Goal: Task Accomplishment & Management: Manage account settings

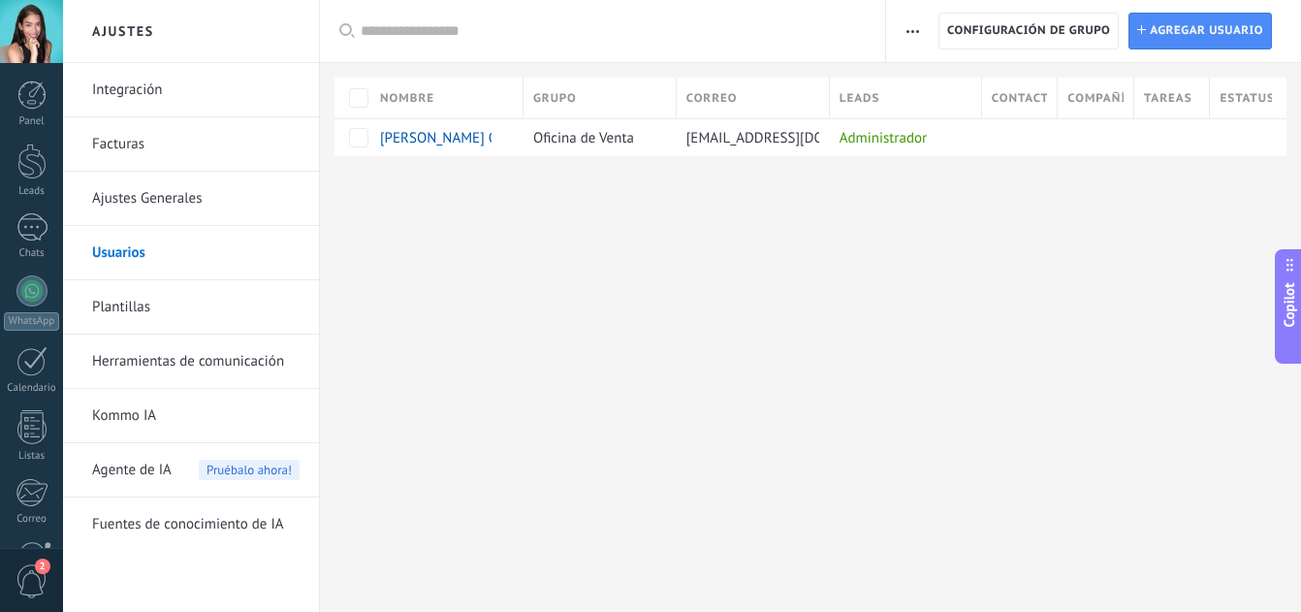
click at [906, 99] on div "Leads" at bounding box center [905, 98] width 151 height 41
click at [900, 150] on div "Administrador" at bounding box center [901, 137] width 142 height 37
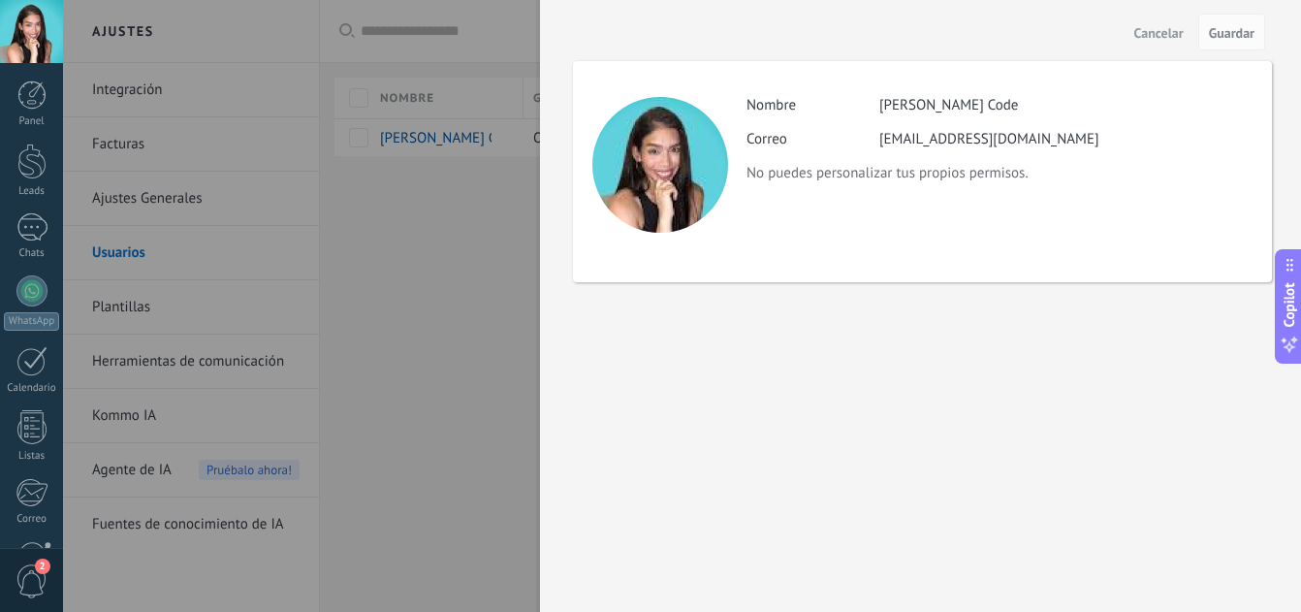
click at [1165, 26] on span "Cancelar" at bounding box center [1158, 33] width 49 height 14
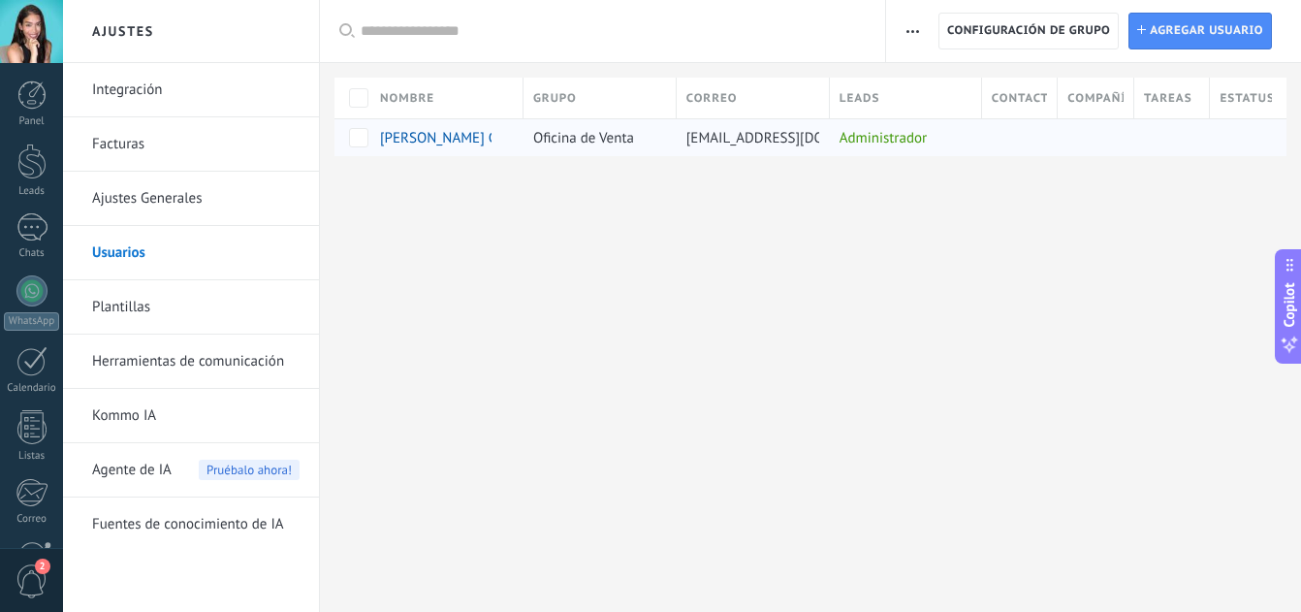
click at [1042, 132] on div at bounding box center [1015, 137] width 67 height 37
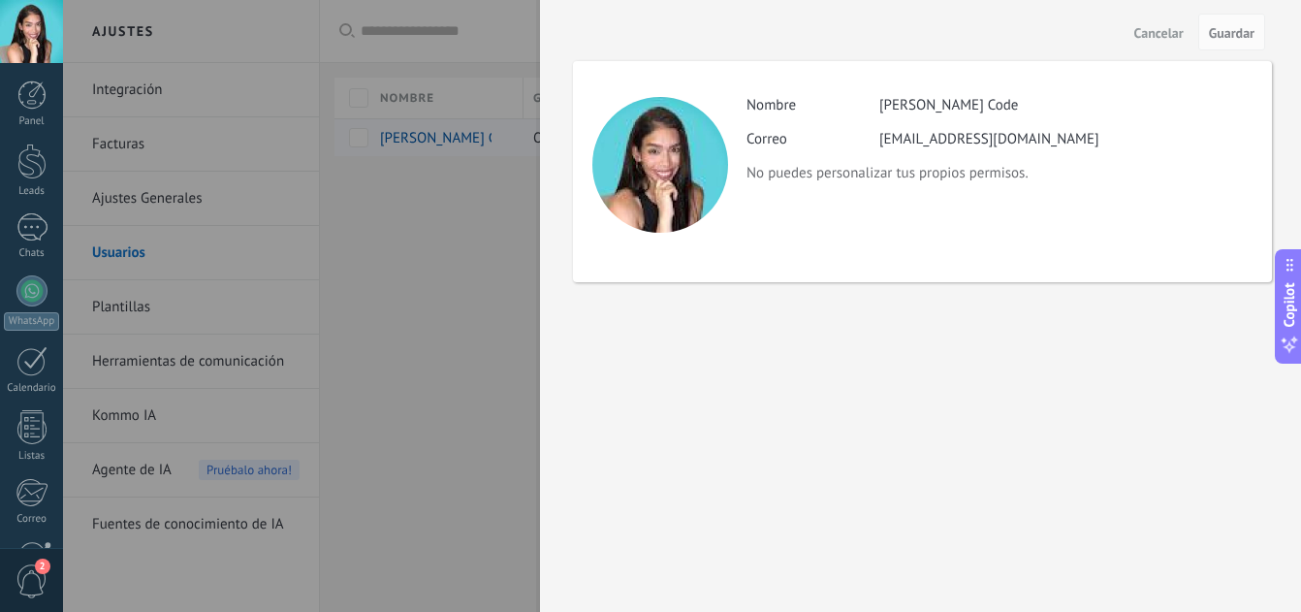
click at [1042, 132] on div "Actividad Nombre [PERSON_NAME] Code Correo [EMAIL_ADDRESS][DOMAIN_NAME] No pued…" at bounding box center [922, 171] width 699 height 221
click at [1137, 39] on span "Cancelar" at bounding box center [1158, 33] width 49 height 14
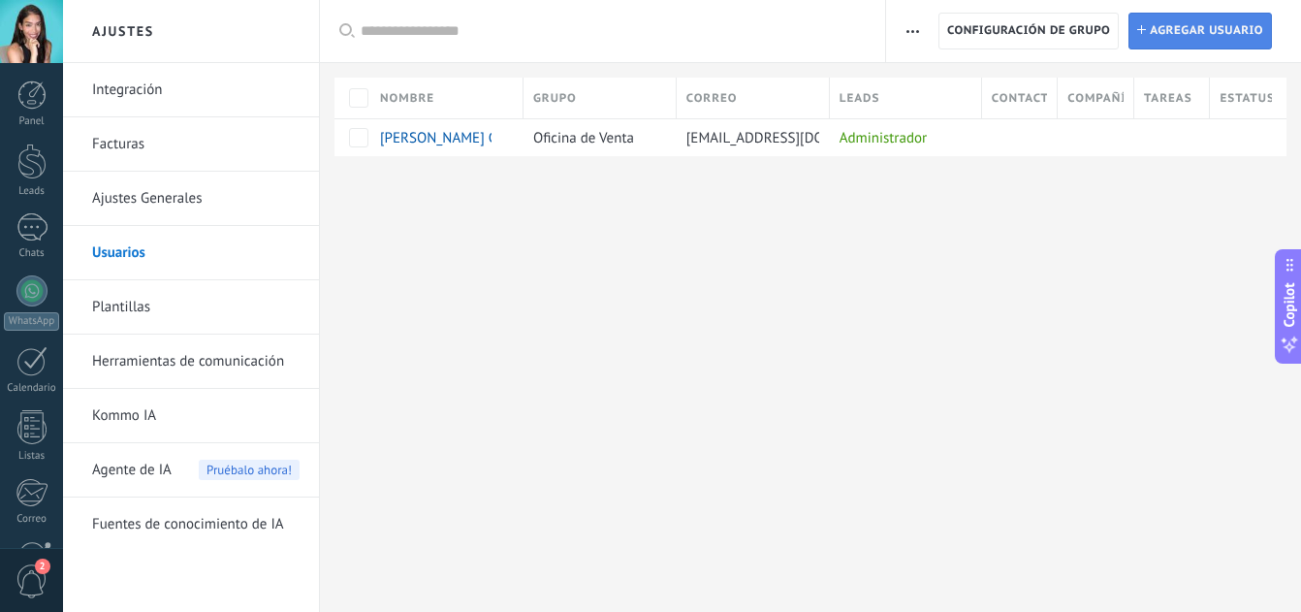
click at [1146, 36] on link "Instalar Agregar usuario" at bounding box center [1199, 31] width 143 height 37
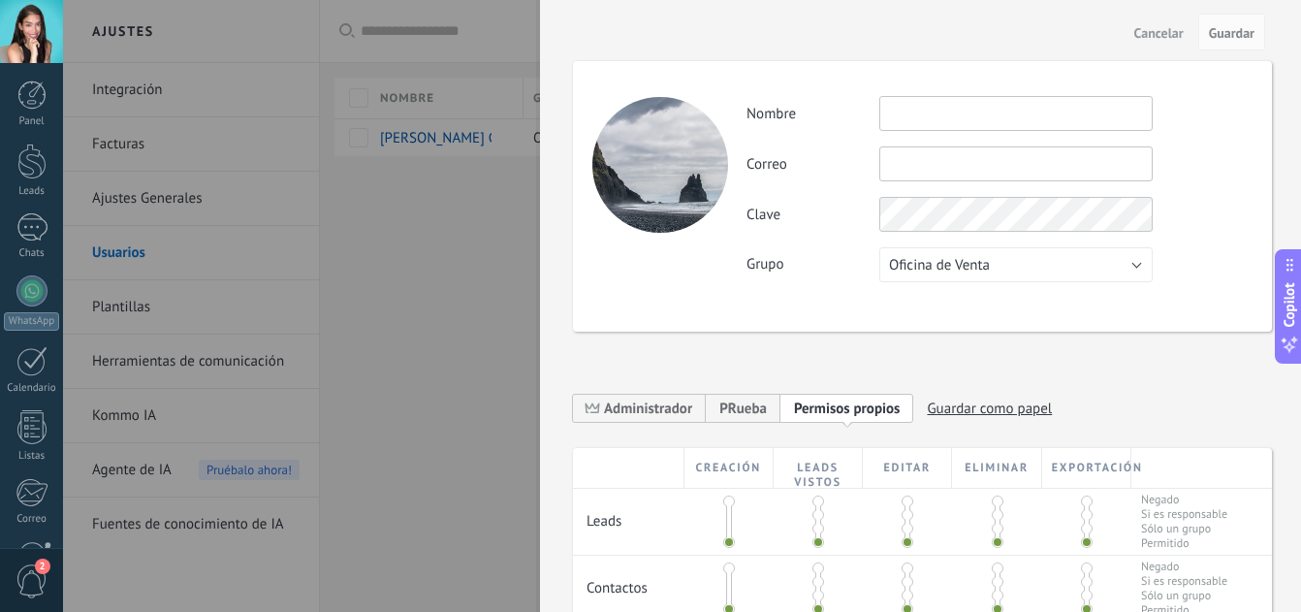
click at [943, 99] on input "text" at bounding box center [1015, 113] width 273 height 35
type input "*********"
click at [931, 150] on input "text" at bounding box center [1015, 163] width 273 height 35
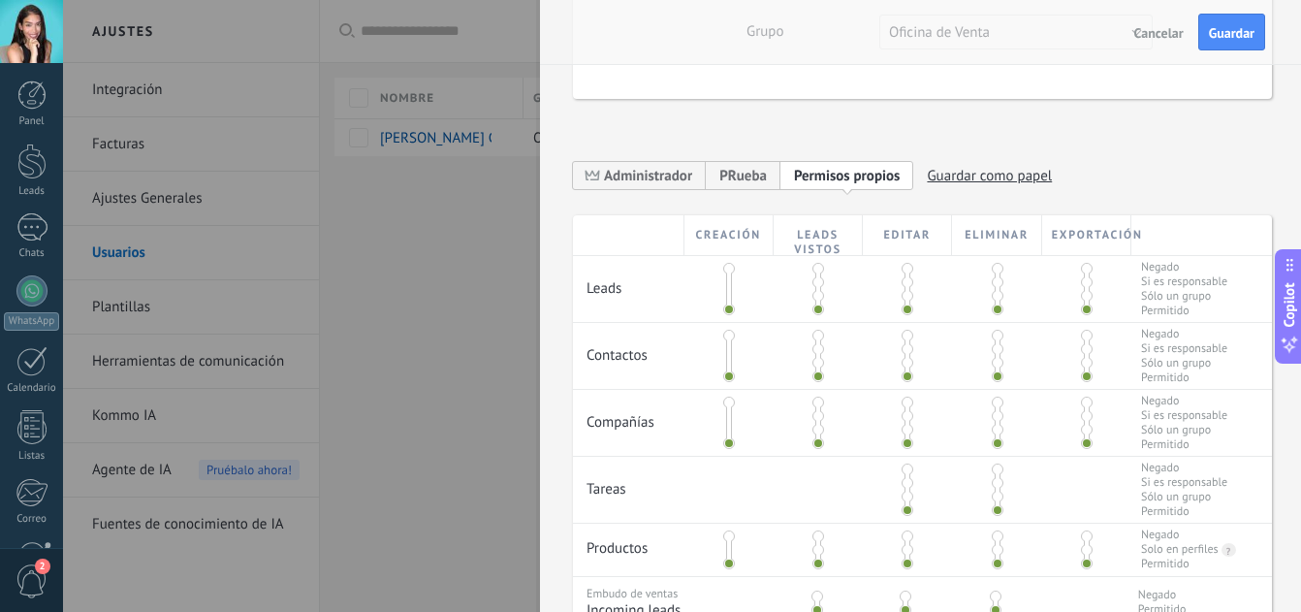
scroll to position [349, 0]
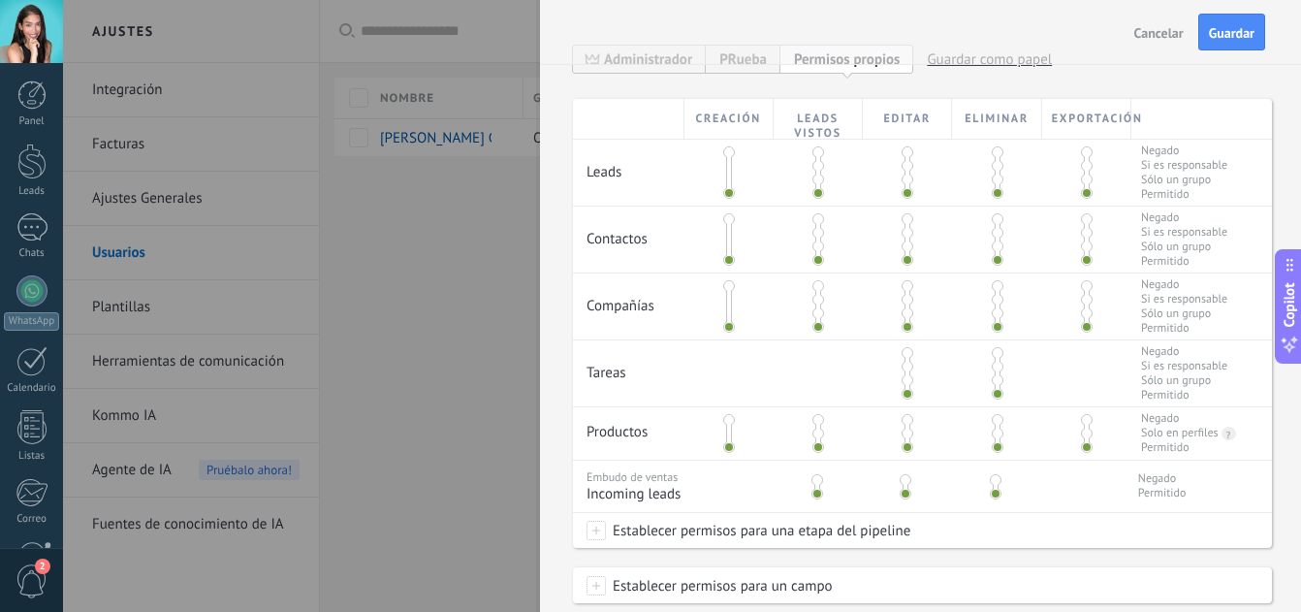
click at [815, 192] on span at bounding box center [818, 193] width 12 height 12
click at [815, 167] on span at bounding box center [818, 166] width 12 height 12
click at [816, 196] on span at bounding box center [818, 193] width 12 height 12
click at [903, 189] on span at bounding box center [907, 193] width 12 height 12
click at [992, 194] on span at bounding box center [998, 193] width 12 height 12
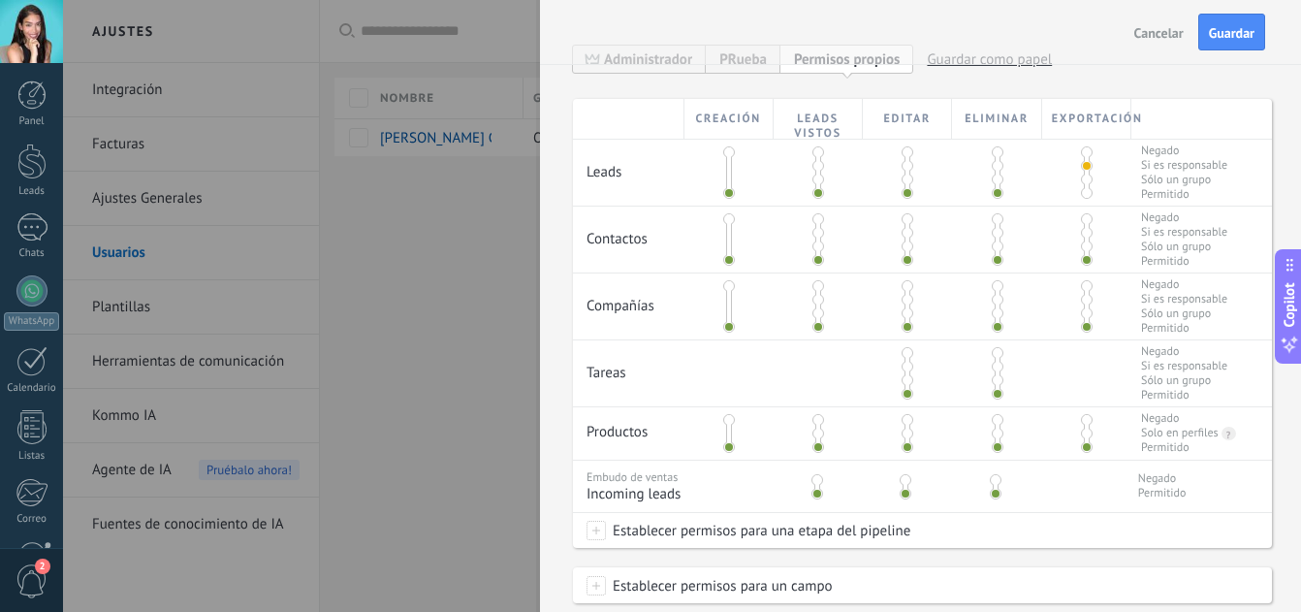
click at [1083, 190] on span at bounding box center [1087, 193] width 12 height 12
click at [652, 57] on div "Cancelar Guardar" at bounding box center [920, 32] width 761 height 65
click at [672, 73] on span "Administrador" at bounding box center [639, 59] width 133 height 30
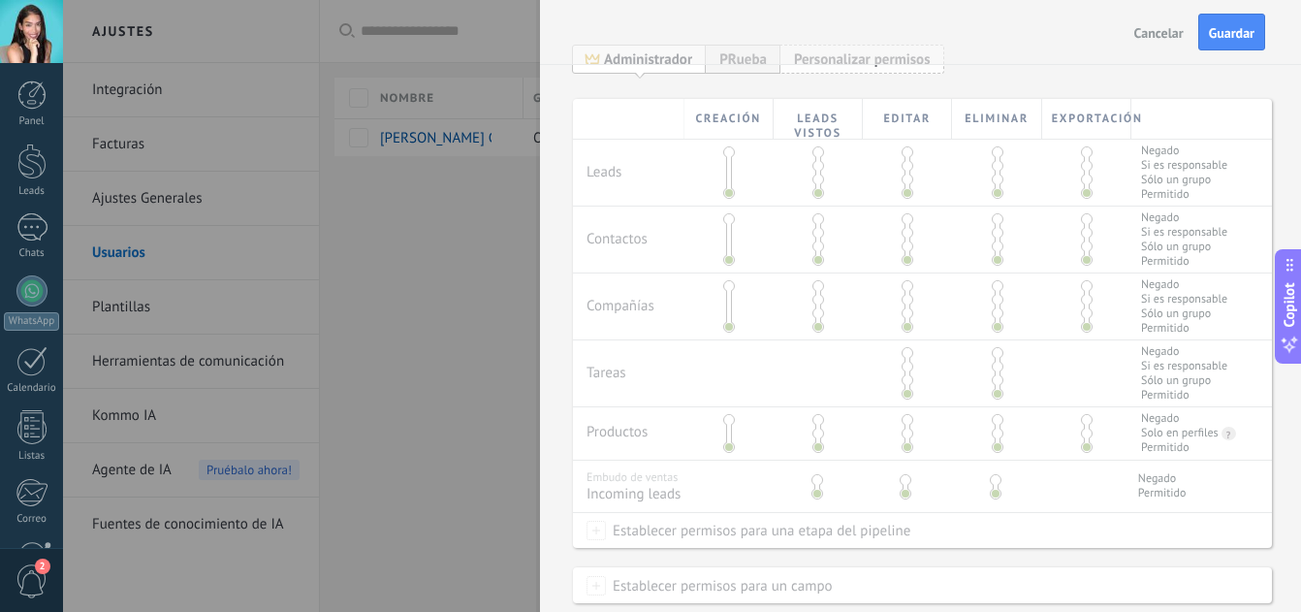
click at [798, 72] on span "Personalizar permisos Permisos propios" at bounding box center [862, 59] width 164 height 30
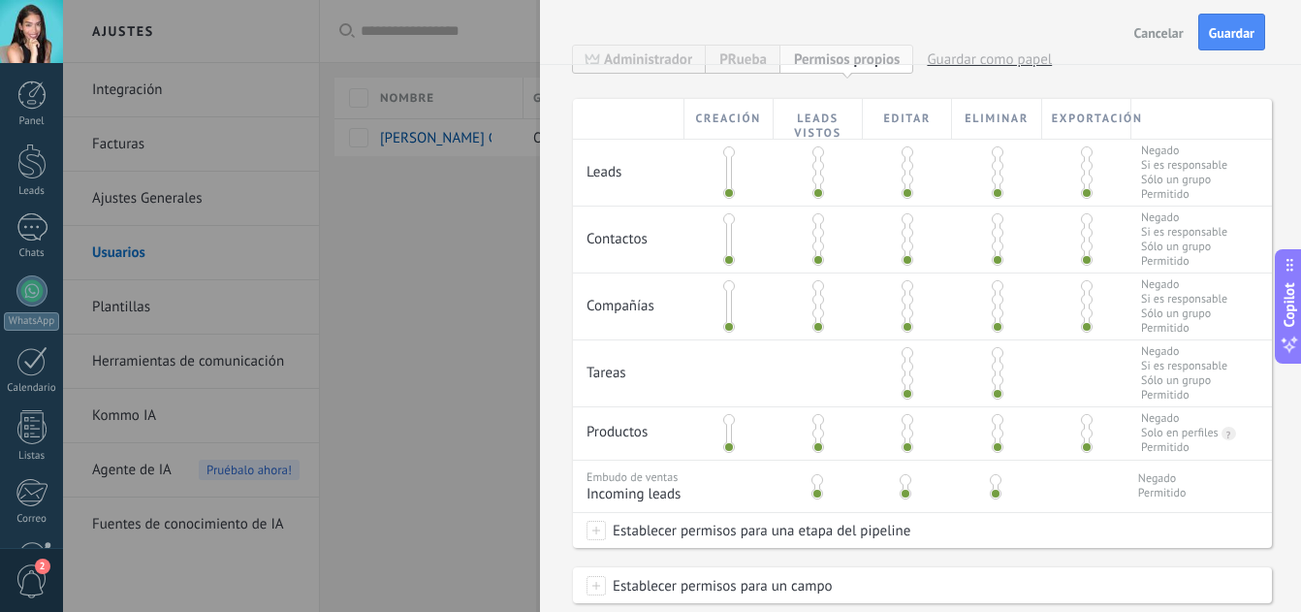
click at [745, 61] on div "Cancelar Guardar" at bounding box center [920, 32] width 761 height 65
click at [756, 71] on div "PRueba" at bounding box center [743, 59] width 75 height 30
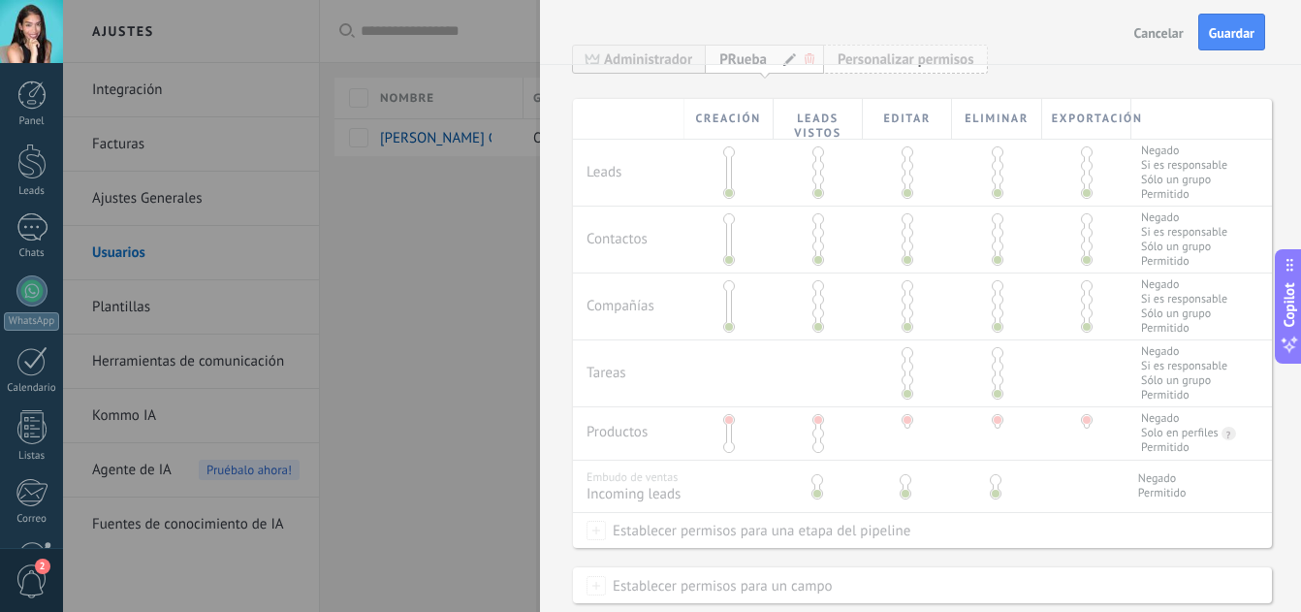
click at [884, 71] on span "Personalizar permisos Permisos propios" at bounding box center [906, 59] width 164 height 30
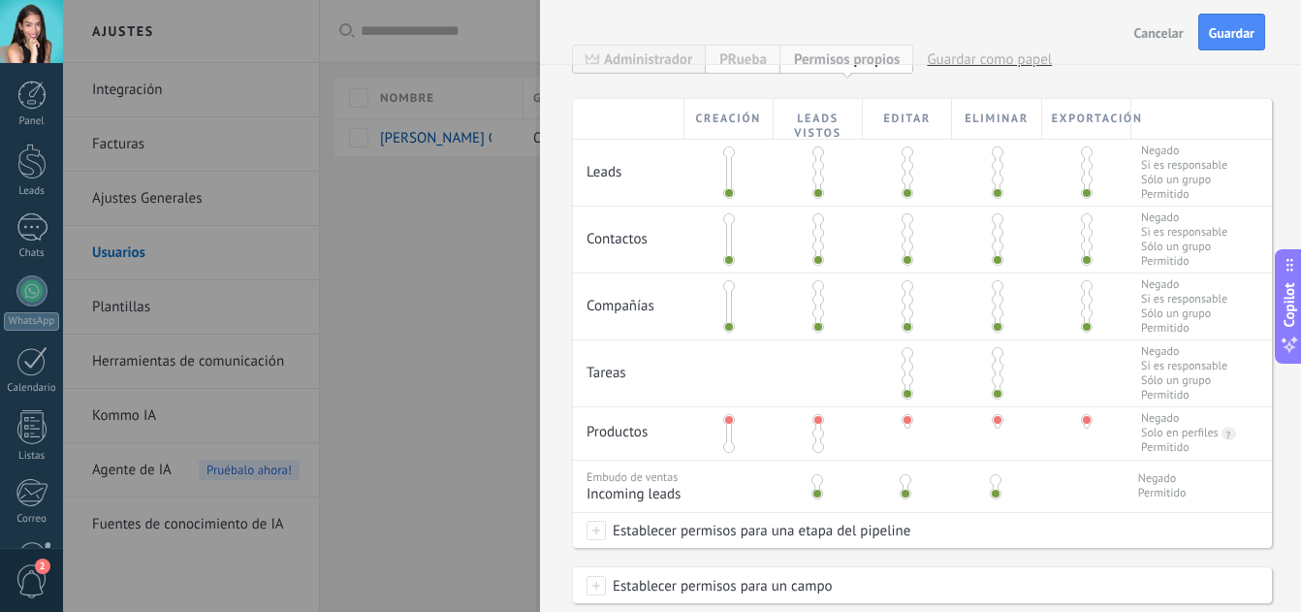
click at [739, 64] on span "PRueba" at bounding box center [742, 59] width 47 height 18
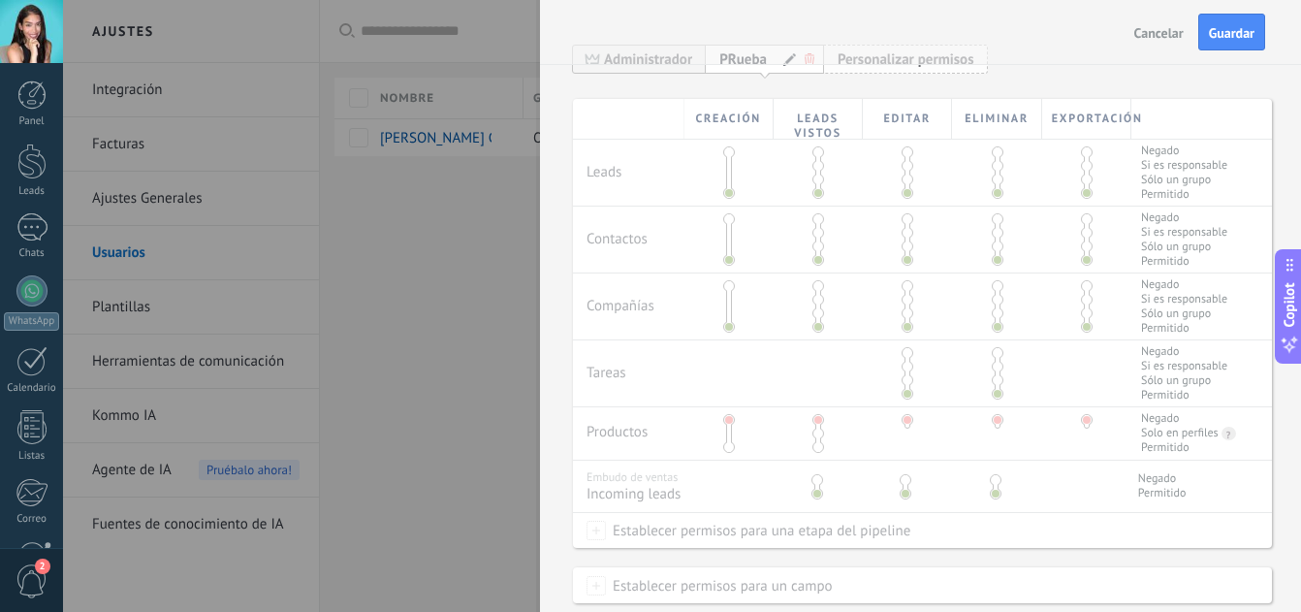
click at [861, 71] on span "Personalizar permisos Permisos propios" at bounding box center [906, 59] width 164 height 30
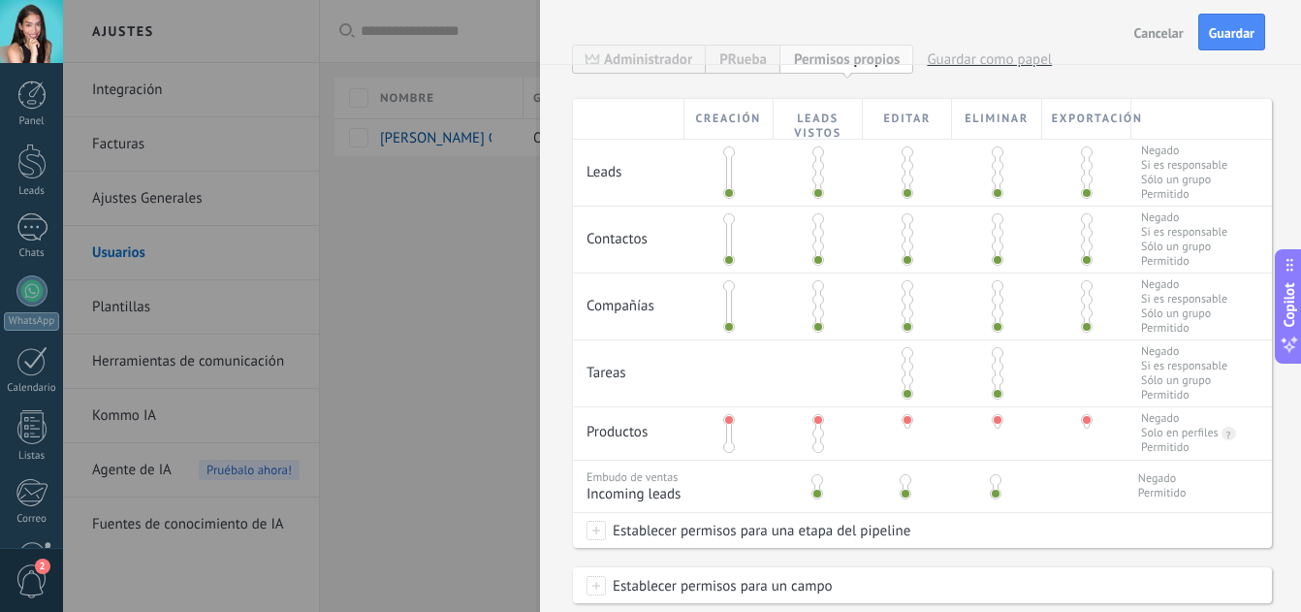
click at [1141, 30] on span "Cancelar" at bounding box center [1158, 33] width 49 height 14
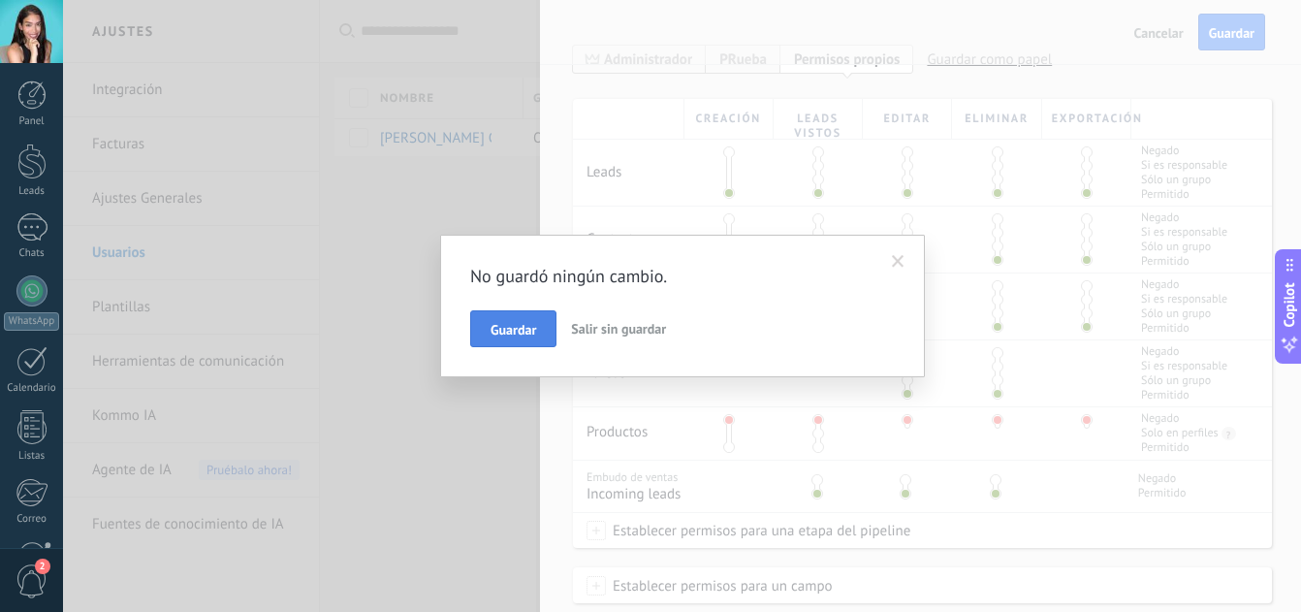
click at [534, 323] on span "Guardar" at bounding box center [513, 330] width 46 height 14
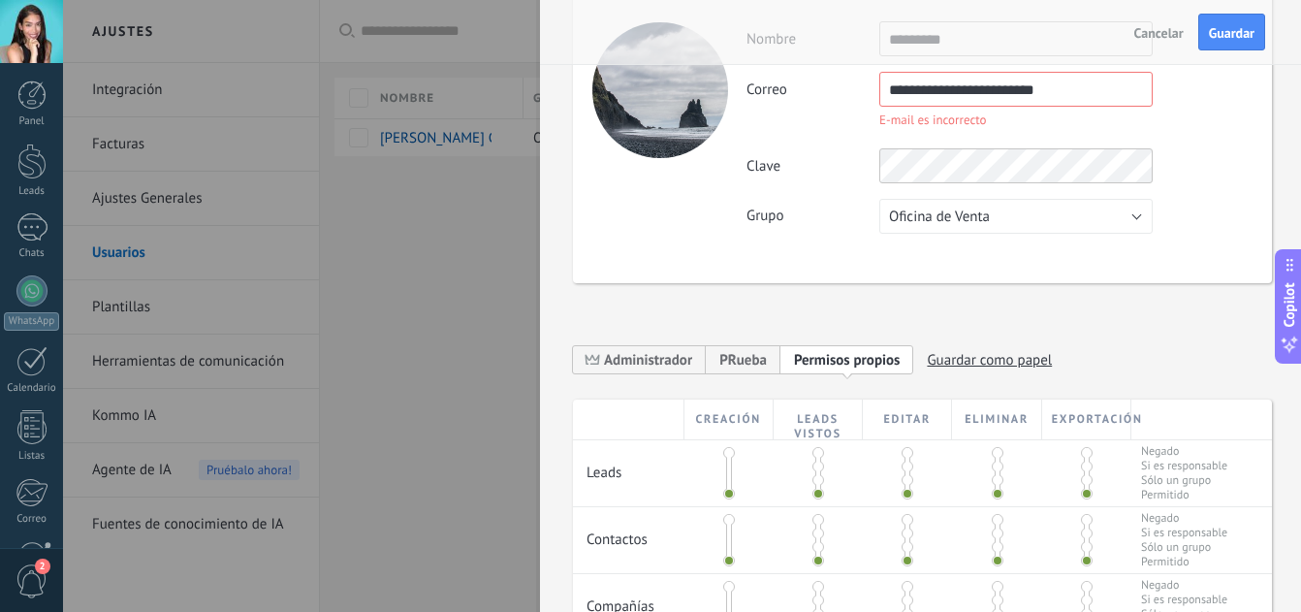
scroll to position [116, 0]
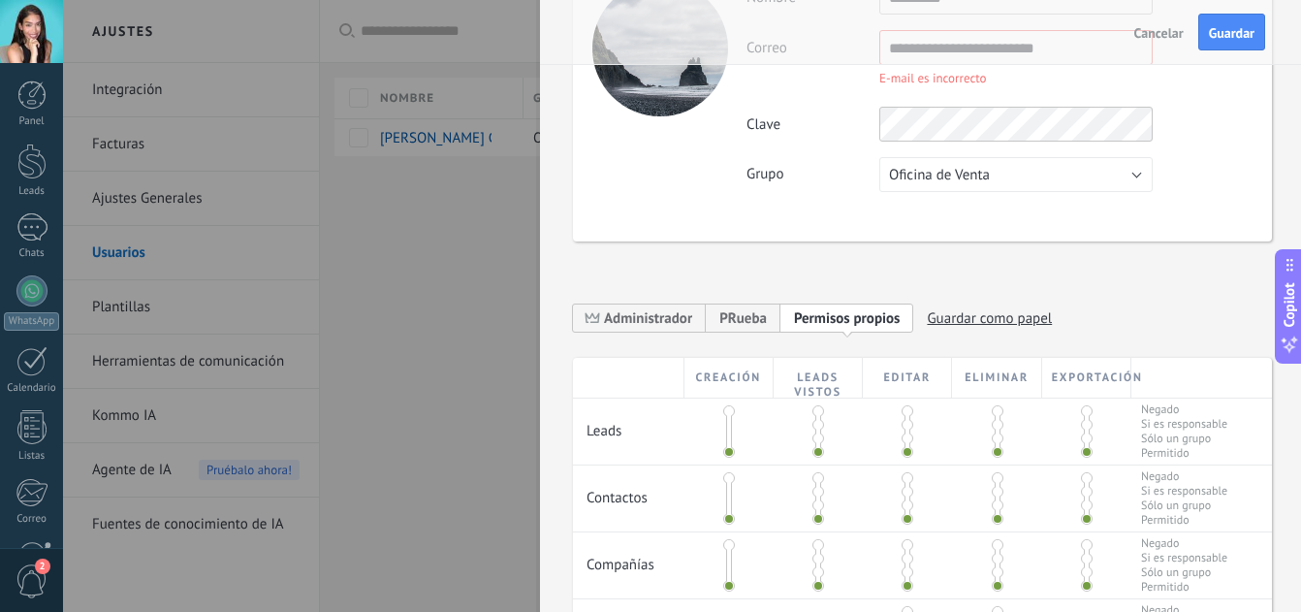
type input "**********"
click at [966, 126] on div "**********" at bounding box center [998, 86] width 505 height 212
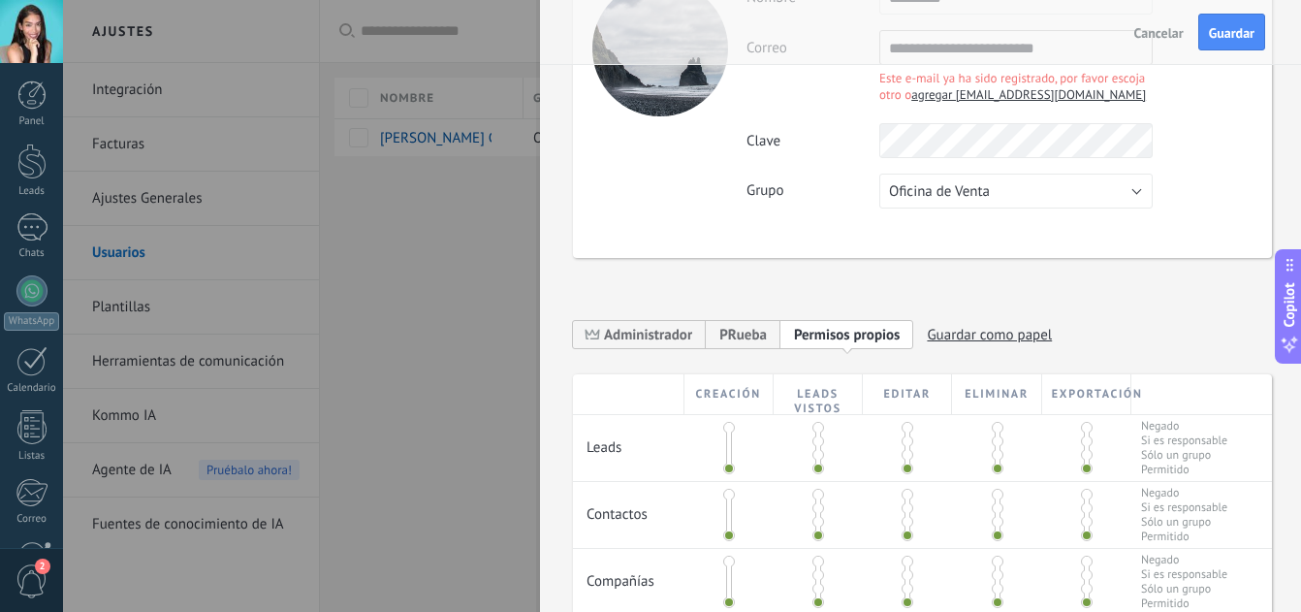
scroll to position [0, 0]
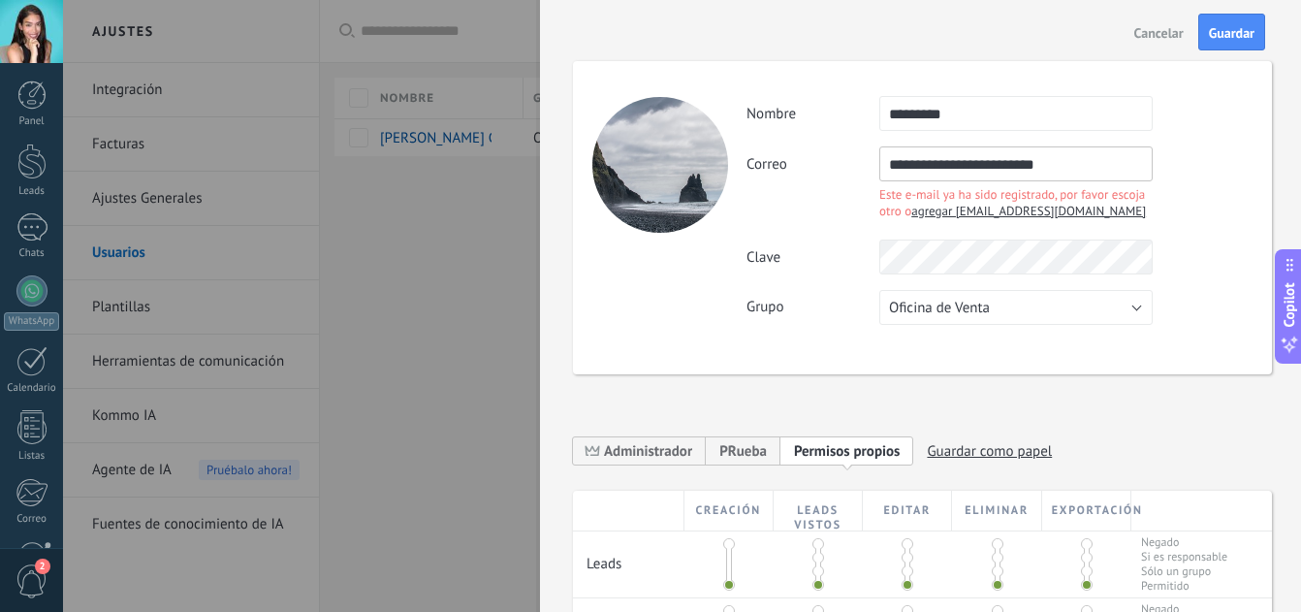
click at [1068, 207] on span "agregar [EMAIL_ADDRESS][DOMAIN_NAME]" at bounding box center [1028, 211] width 235 height 16
type input "**********"
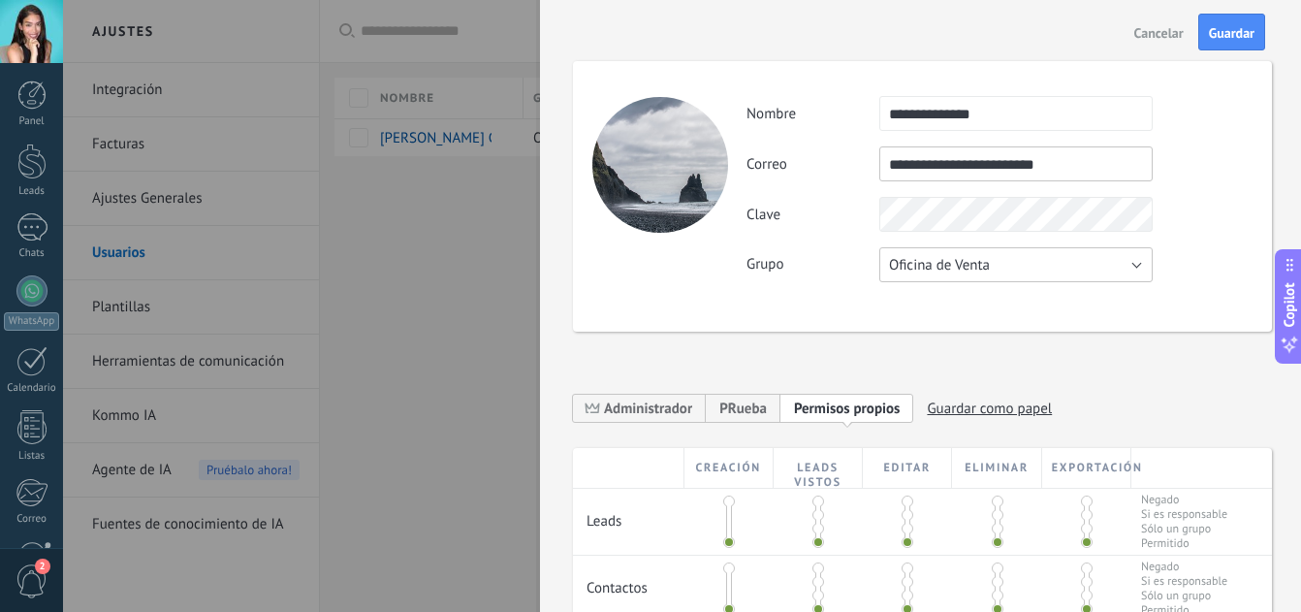
click at [1085, 257] on button "Oficina de Venta" at bounding box center [1015, 264] width 273 height 35
click at [1085, 257] on span "Oficina de Venta" at bounding box center [1007, 265] width 278 height 18
click at [1230, 36] on span "Guardar" at bounding box center [1232, 33] width 46 height 14
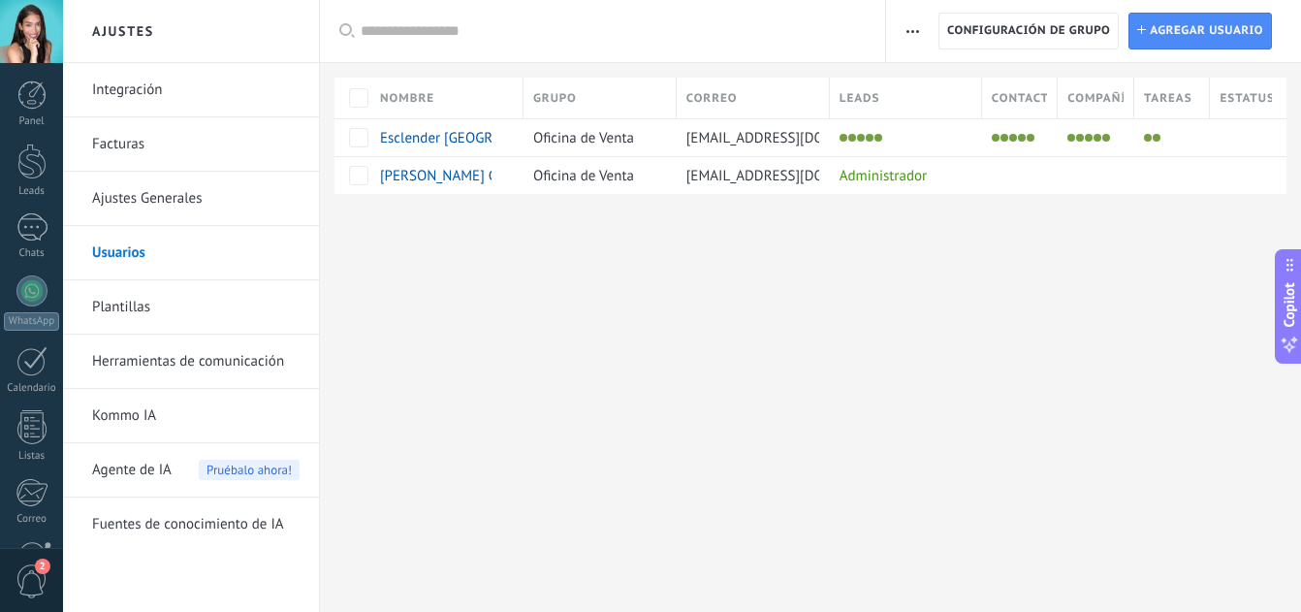
drag, startPoint x: 1163, startPoint y: 90, endPoint x: 1049, endPoint y: 95, distance: 114.5
click at [1049, 95] on div "Nombre Grupo Correo Leads Contactos Compañías Tareas Estatus" at bounding box center [810, 98] width 952 height 41
drag, startPoint x: 1050, startPoint y: 124, endPoint x: 1134, endPoint y: 131, distance: 84.6
drag, startPoint x: 1083, startPoint y: 138, endPoint x: 1240, endPoint y: 146, distance: 157.3
click at [1240, 146] on div "Esclender [PERSON_NAME] Oficina de Venta [EMAIL_ADDRESS][DOMAIN_NAME]" at bounding box center [810, 137] width 952 height 38
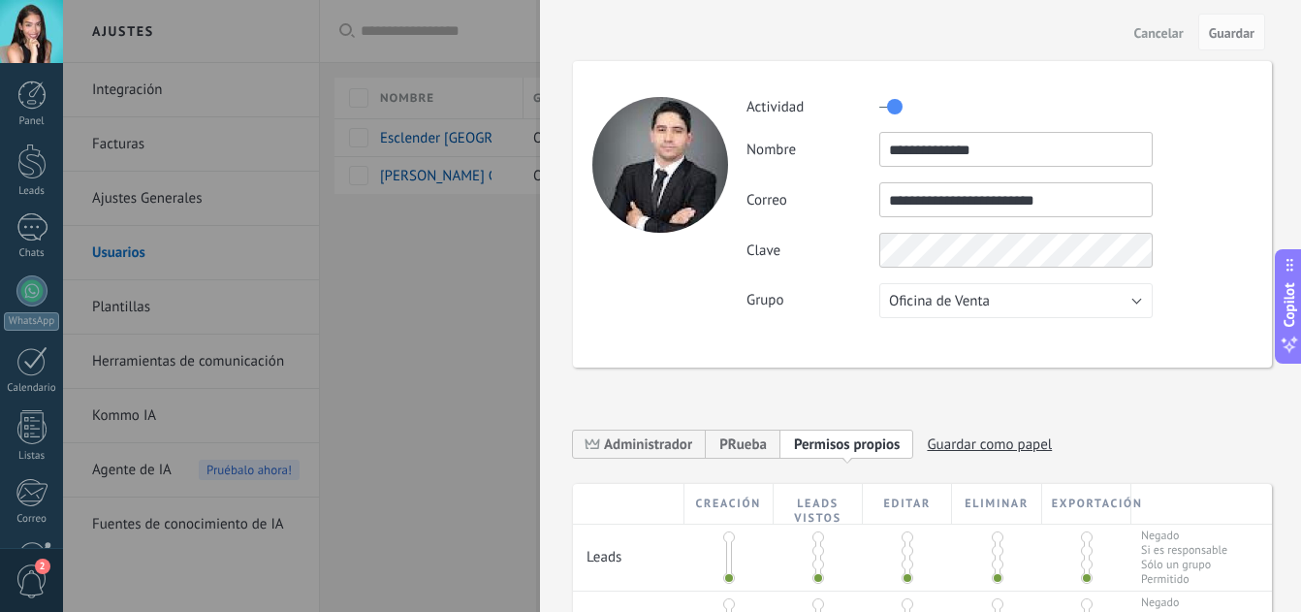
click at [1152, 39] on span "Cancelar" at bounding box center [1158, 33] width 49 height 14
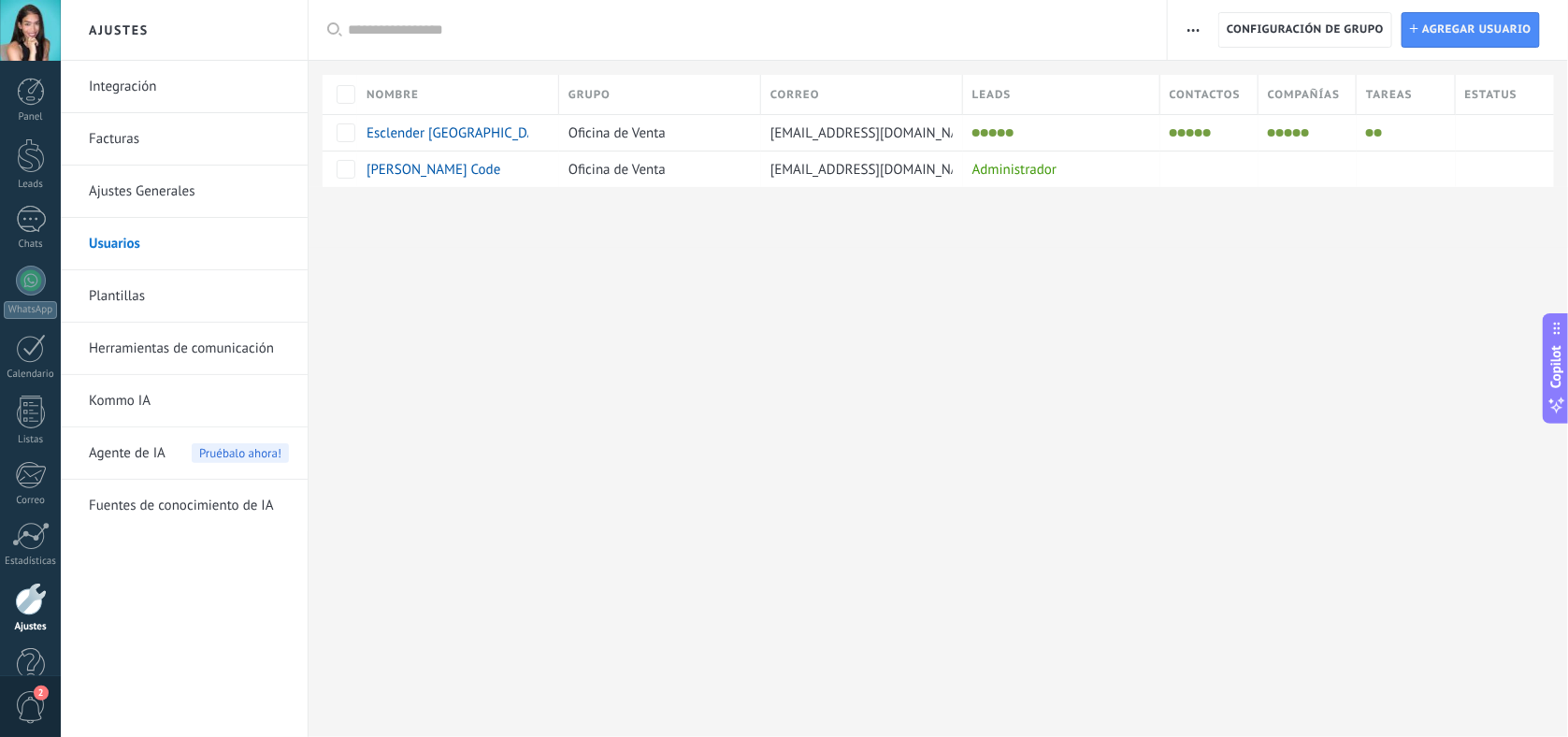
click at [1254, 106] on div "Estatus" at bounding box center [1504, 95] width 98 height 40
click at [1254, 128] on div at bounding box center [1497, 132] width 84 height 26
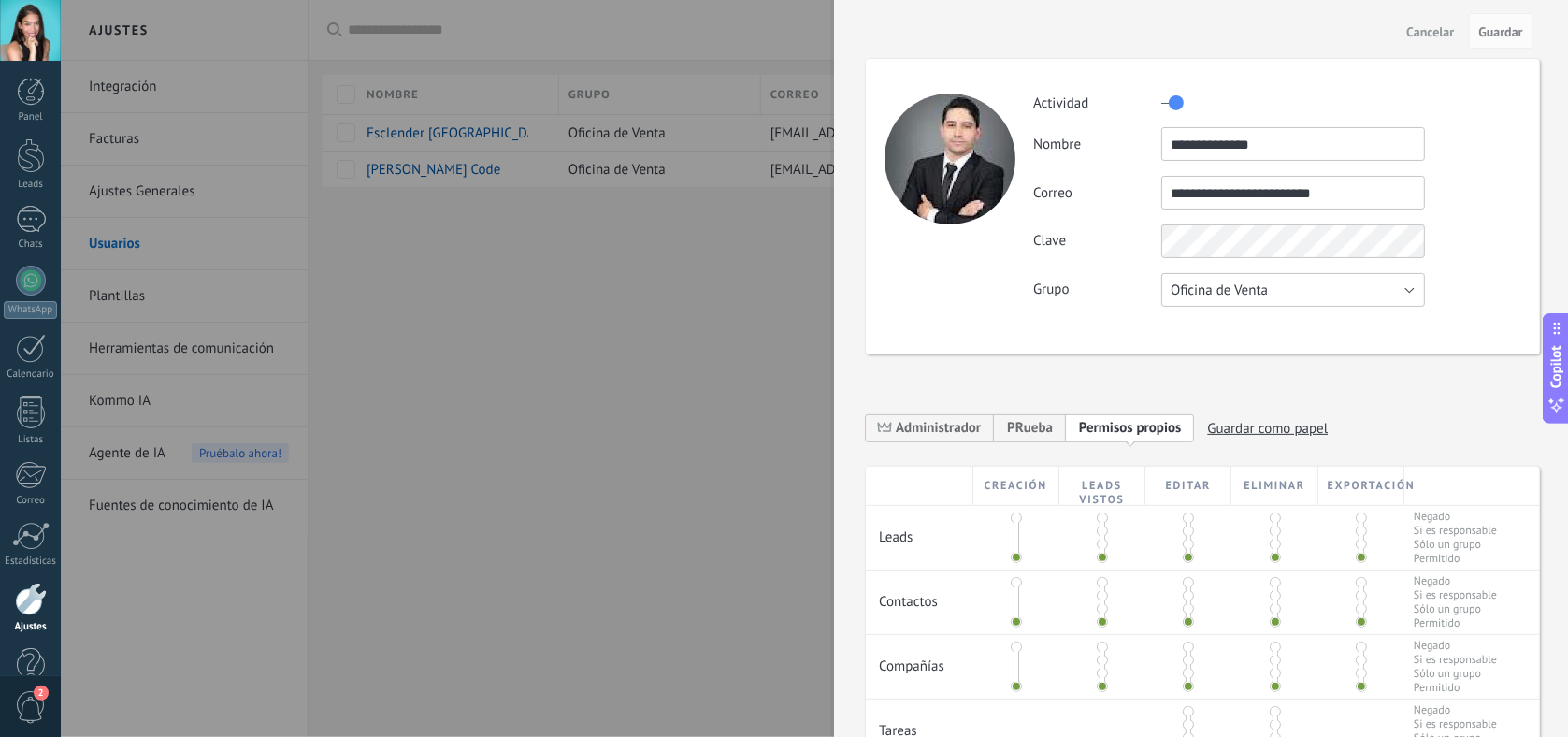
click at [1254, 300] on button "Oficina de Venta" at bounding box center [1292, 289] width 263 height 34
click at [1254, 290] on span "Oficina de Venta" at bounding box center [1284, 290] width 268 height 17
click at [1175, 92] on label at bounding box center [1172, 102] width 22 height 30
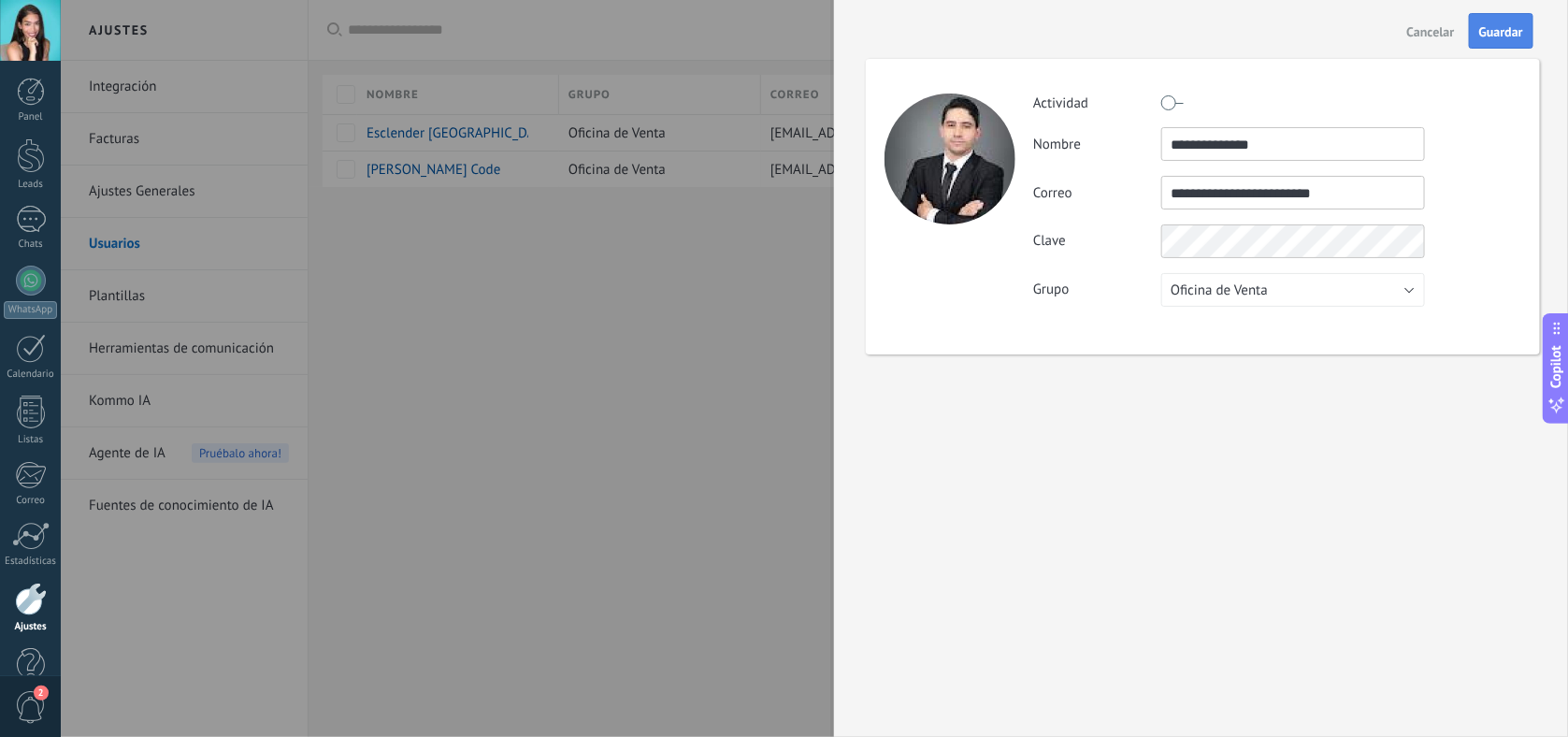
click at [1254, 27] on span "Guardar" at bounding box center [1500, 32] width 44 height 14
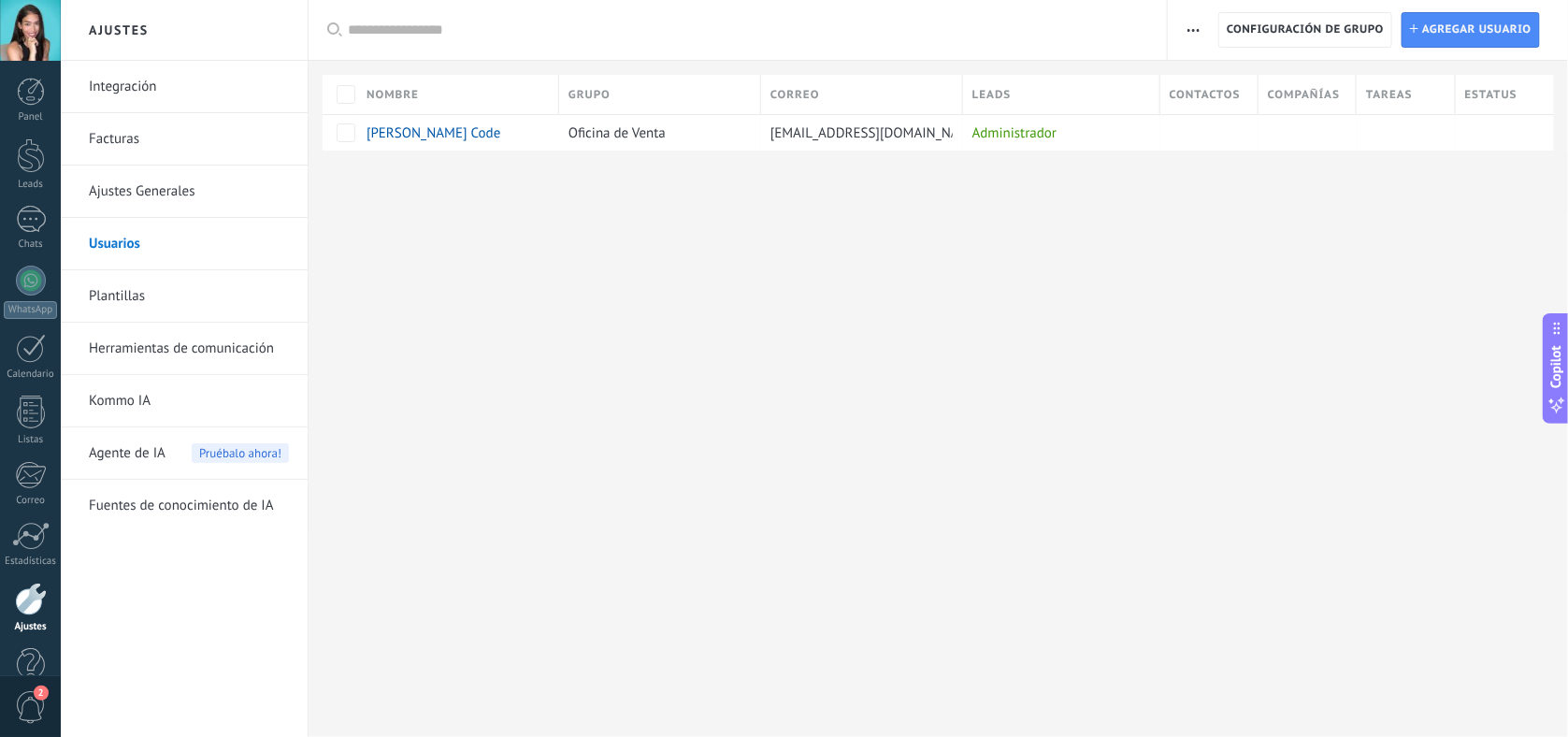
click at [1184, 30] on button "button" at bounding box center [1193, 30] width 27 height 36
click at [855, 309] on div "Ajustes Integración Facturas Ajustes Generales Usuarios Plantillas Herramientas…" at bounding box center [814, 368] width 1506 height 737
click at [1254, 27] on span "Agregar usuario" at bounding box center [1475, 30] width 109 height 34
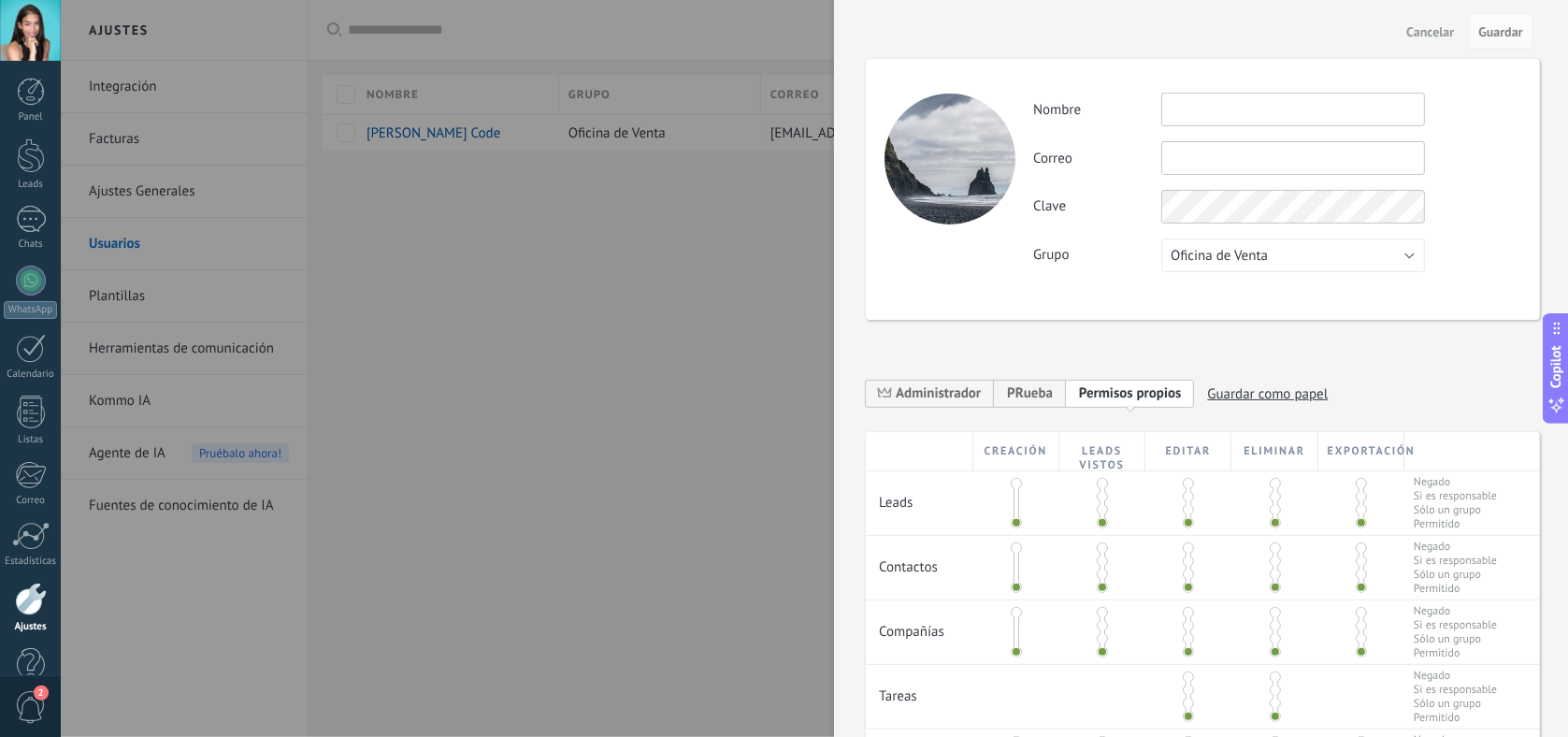
click at [1254, 99] on input "text" at bounding box center [1292, 109] width 263 height 34
type input "***"
click at [1254, 173] on input "text" at bounding box center [1292, 157] width 263 height 34
type input "**********"
click at [1254, 25] on span "Guardar" at bounding box center [1500, 32] width 44 height 14
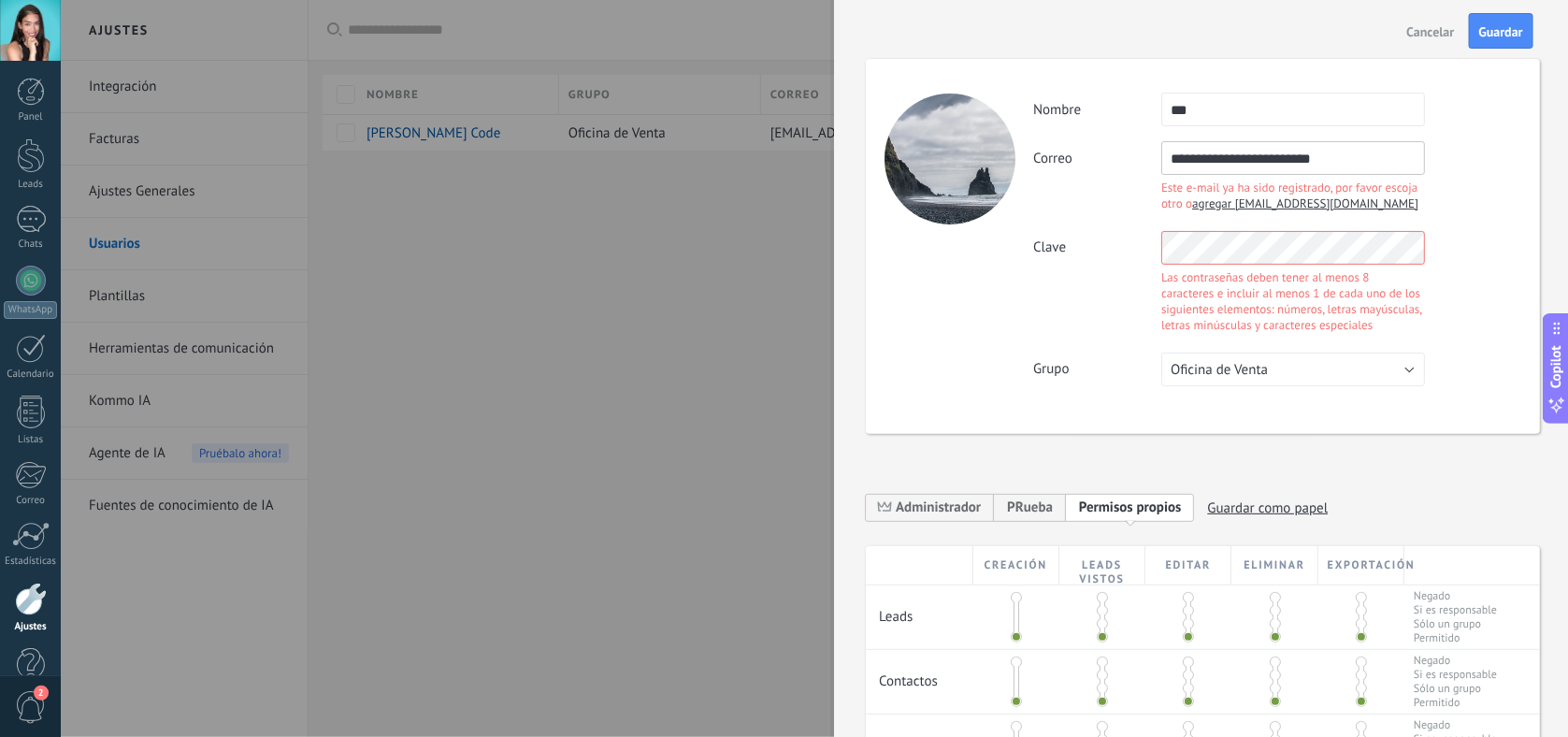
click at [1254, 198] on span "agregar [EMAIL_ADDRESS][DOMAIN_NAME]" at bounding box center [1305, 204] width 227 height 15
type input "**********"
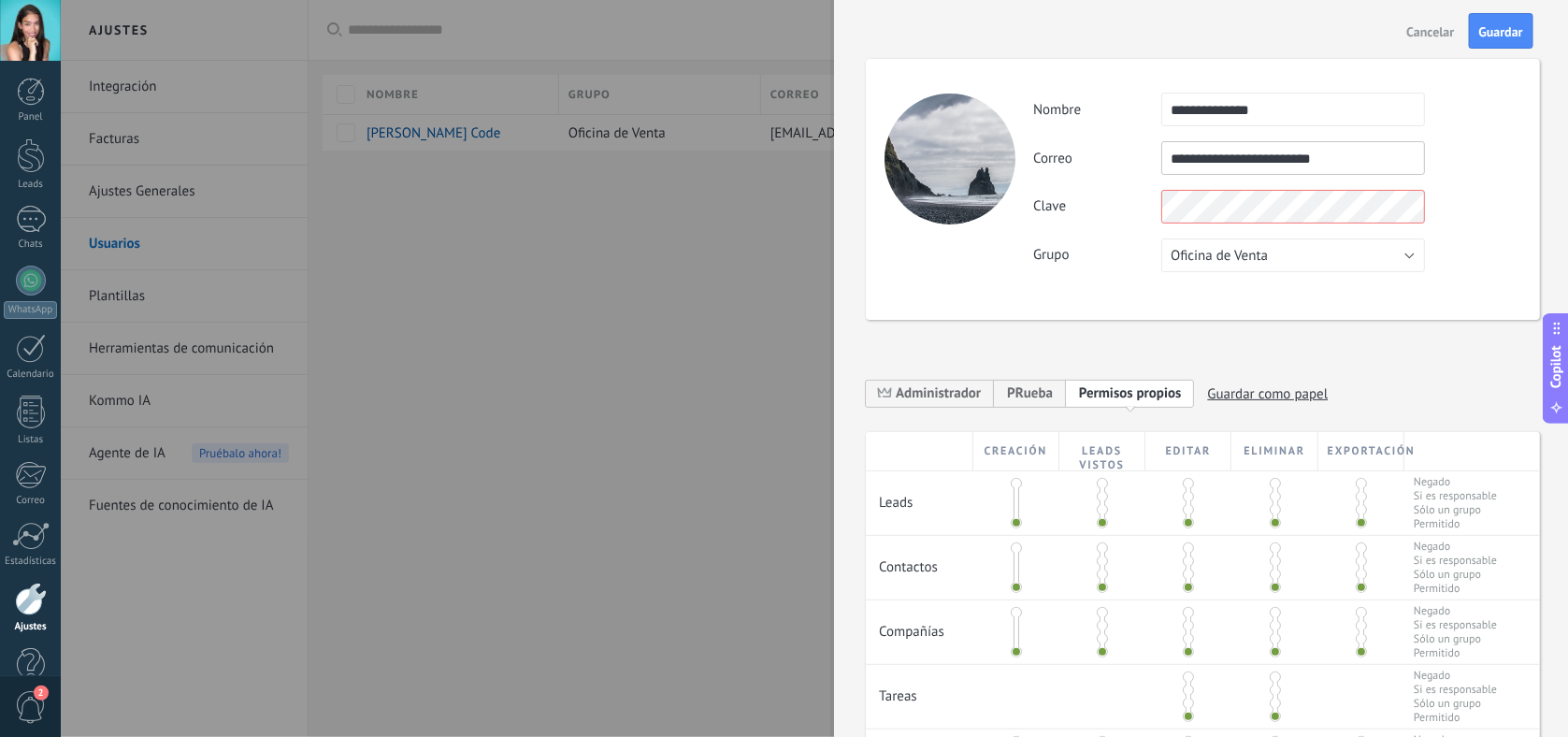
click at [1254, 204] on div "Clave" at bounding box center [1276, 206] width 487 height 34
click at [1254, 183] on div "**********" at bounding box center [1276, 182] width 487 height 179
click at [1254, 25] on span "Guardar" at bounding box center [1500, 32] width 44 height 14
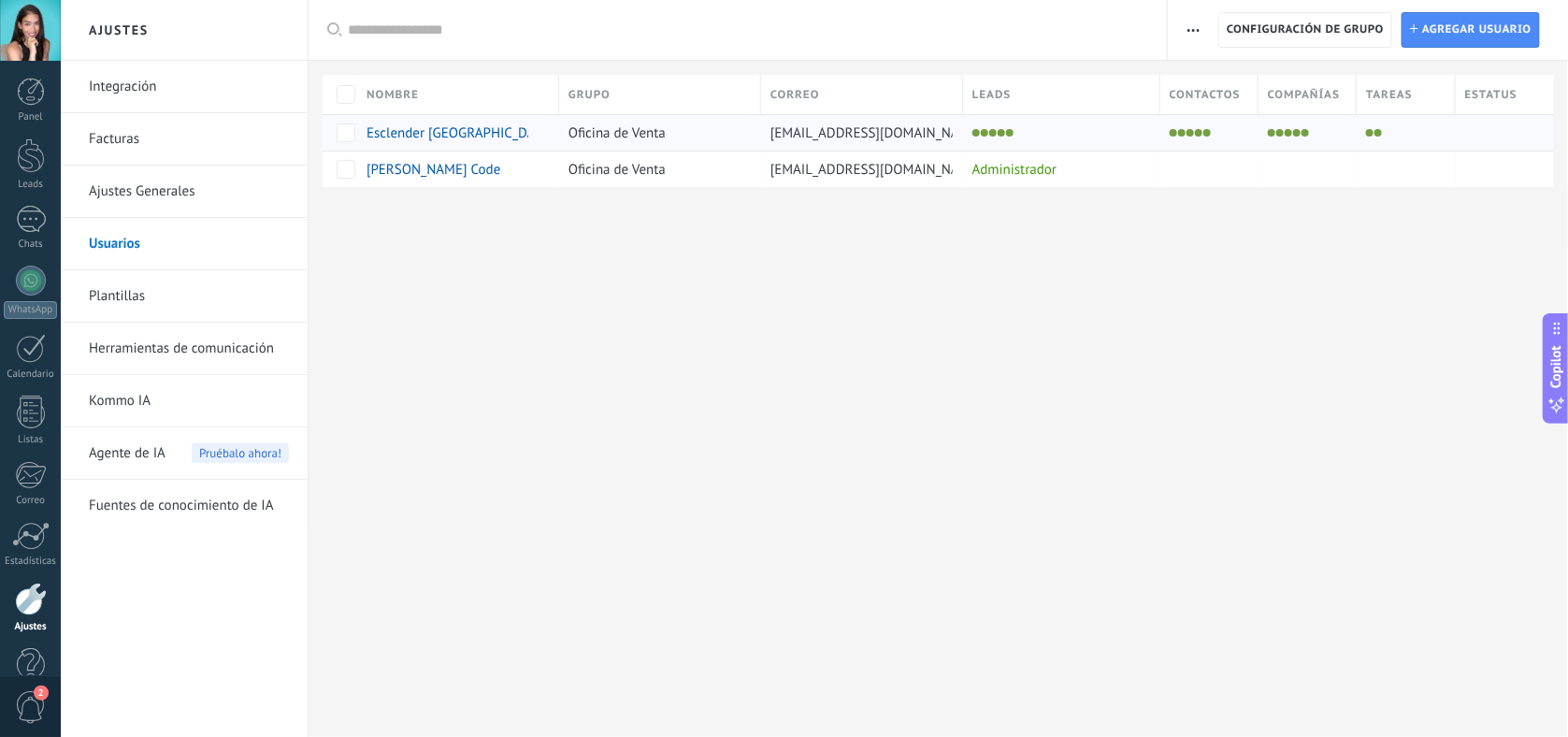
click at [1254, 139] on div at bounding box center [1497, 132] width 84 height 26
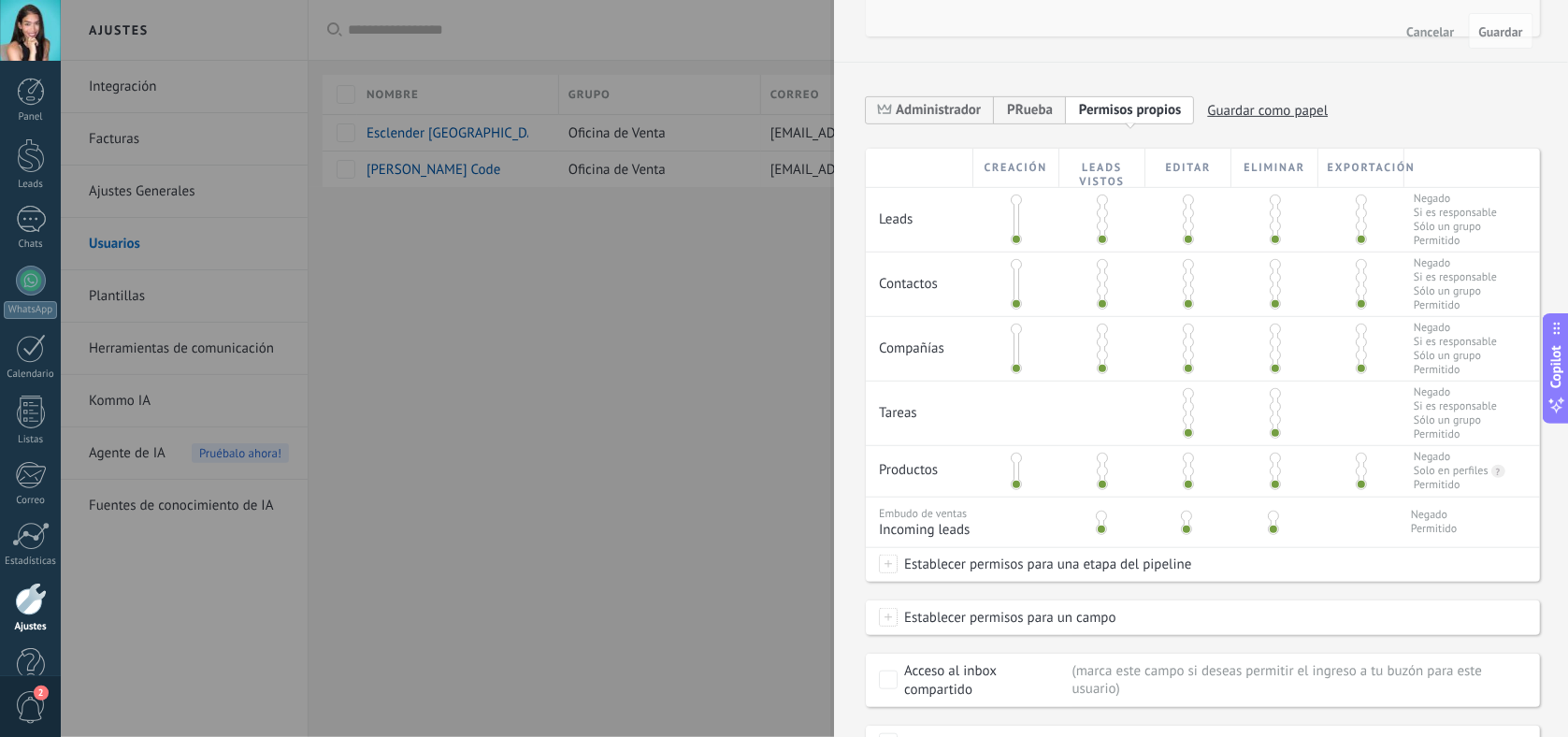
scroll to position [428, 0]
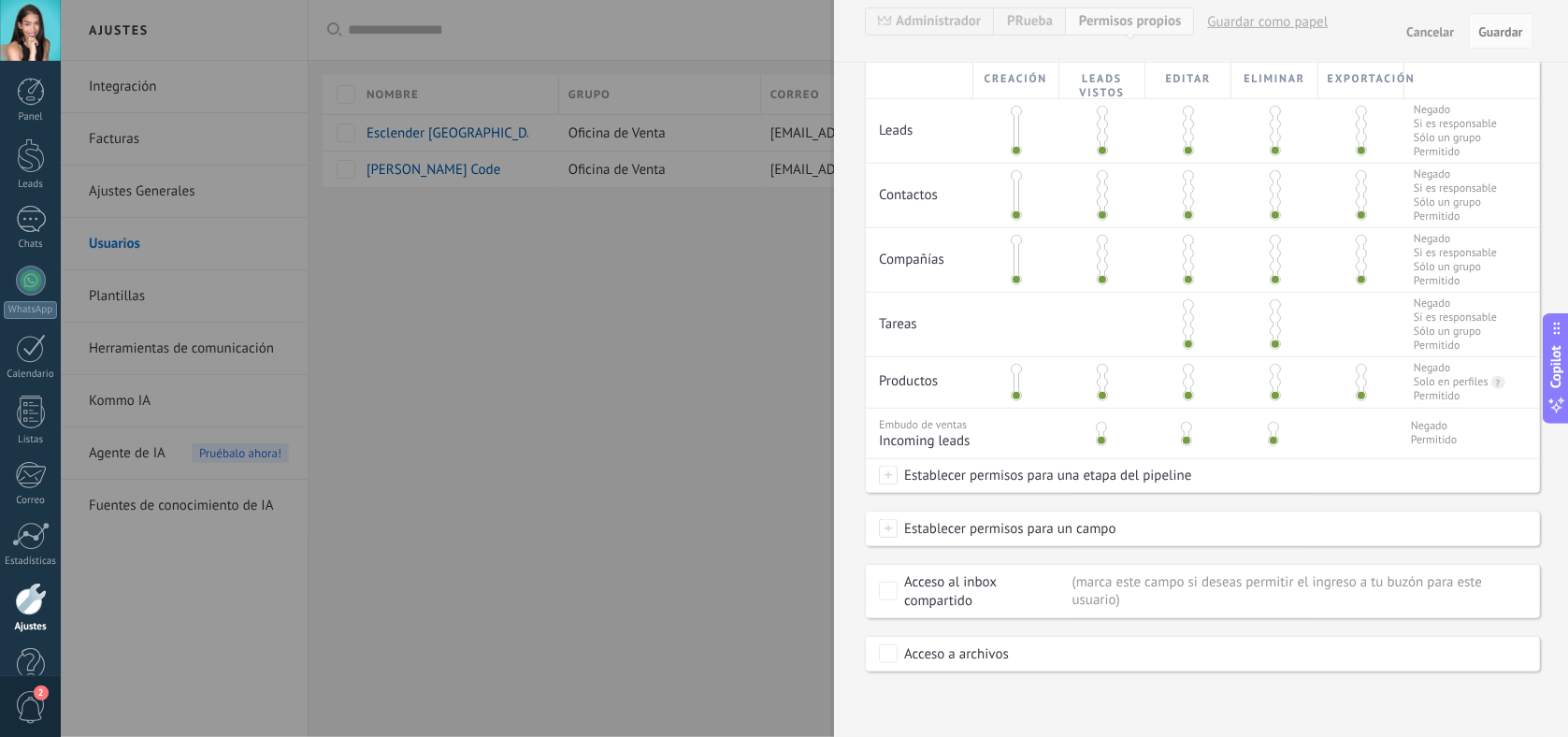
click at [1254, 19] on button "Cancelar" at bounding box center [1430, 30] width 63 height 30
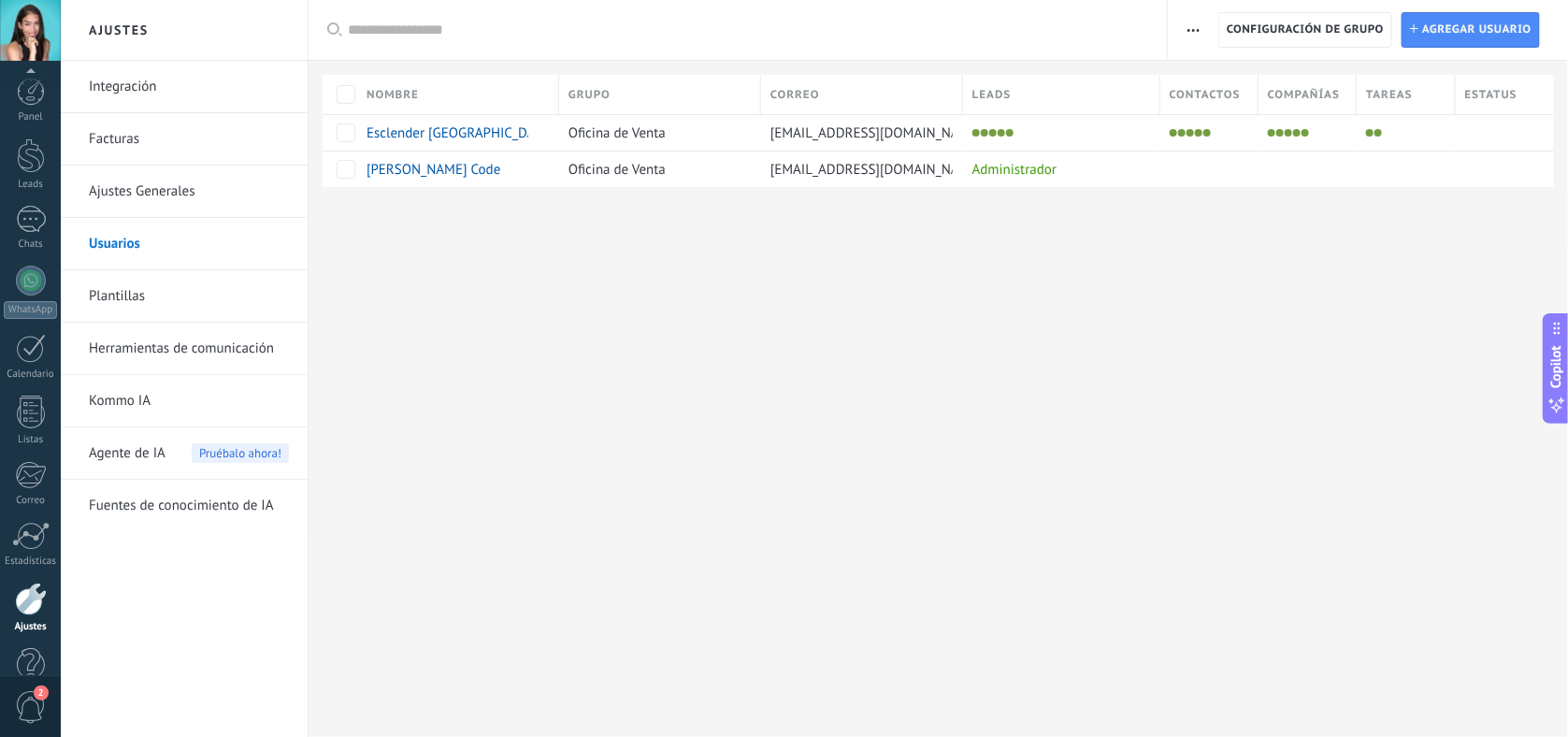
scroll to position [41, 0]
click at [1080, 148] on div at bounding box center [1061, 132] width 198 height 37
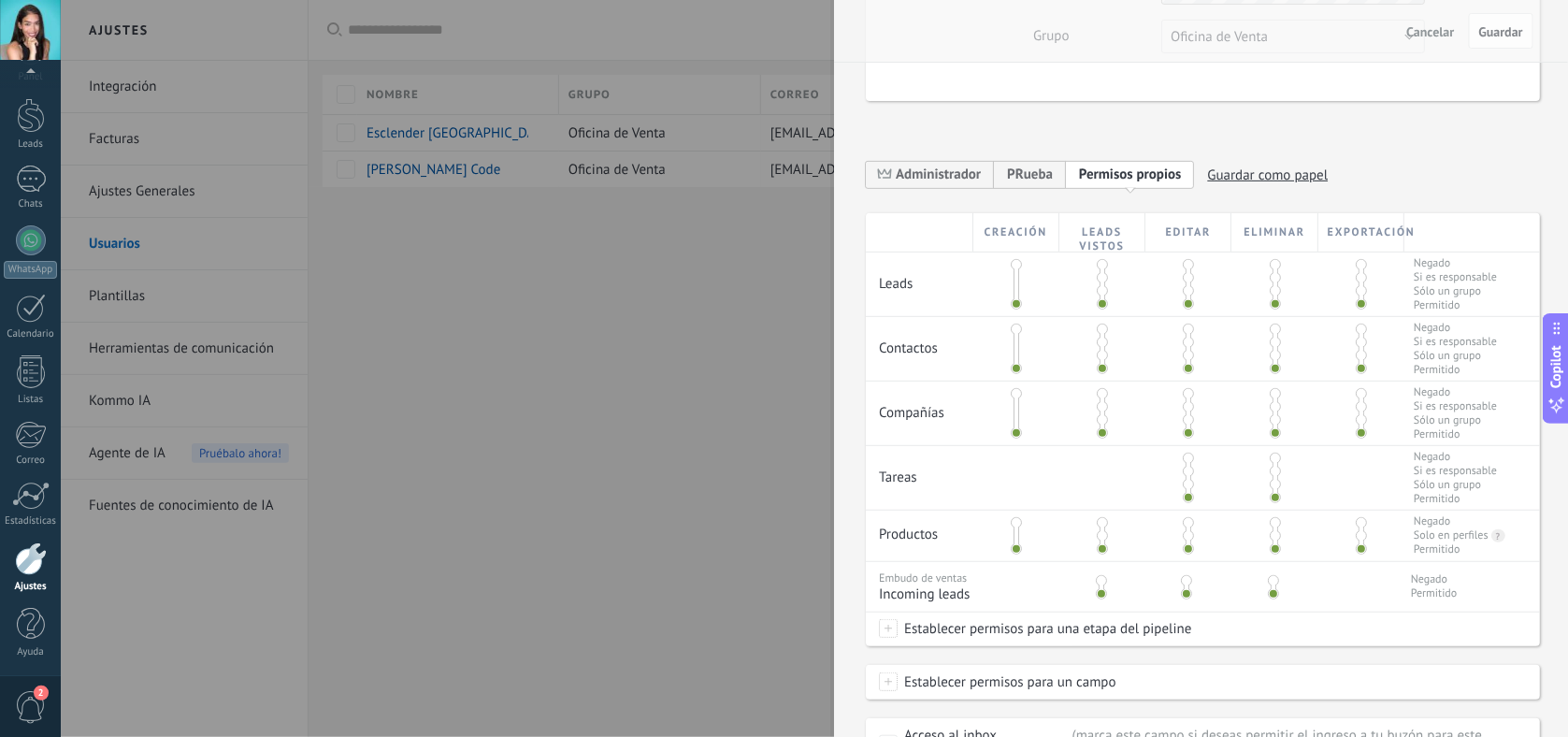
scroll to position [281, 0]
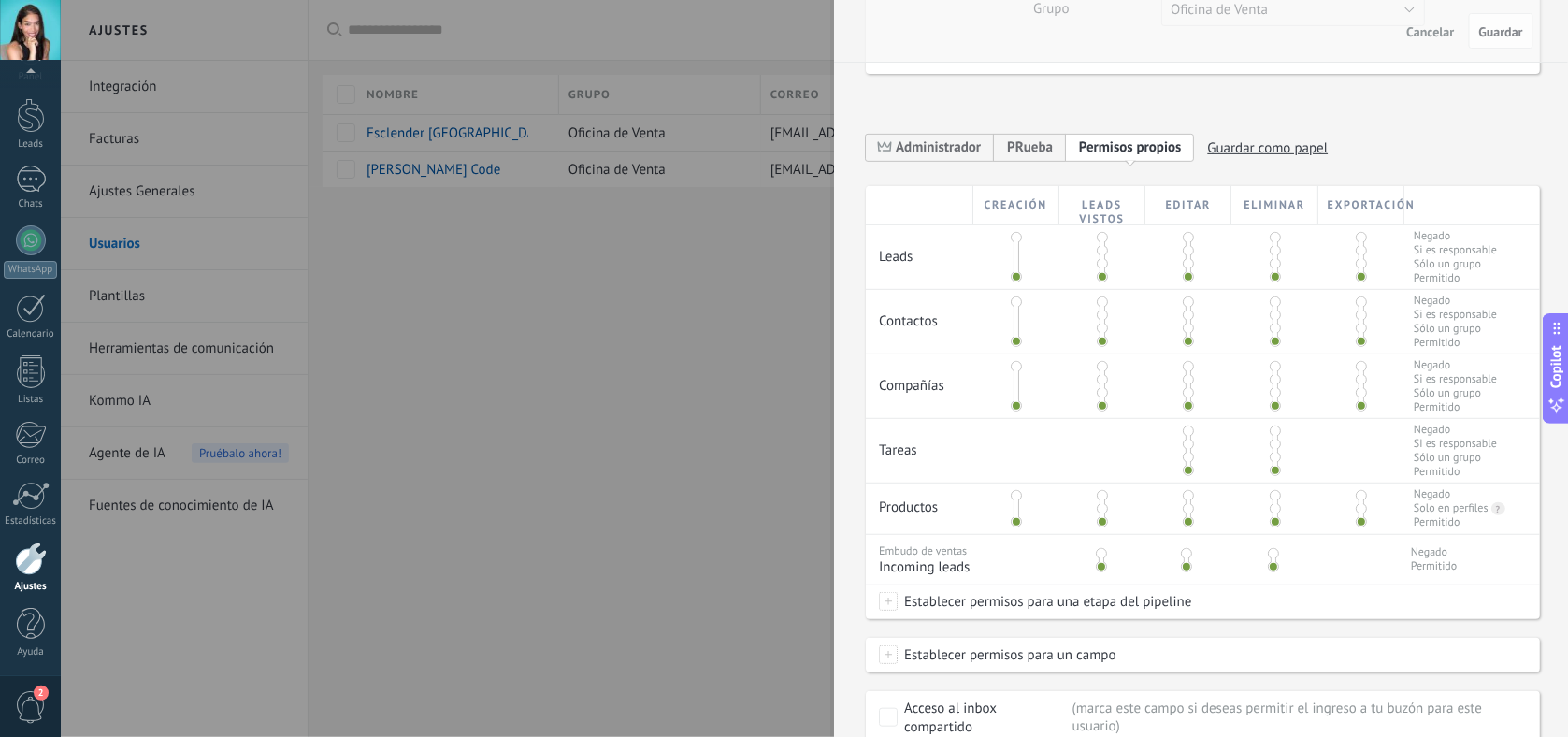
click at [1182, 260] on span at bounding box center [1188, 264] width 12 height 12
click at [1190, 257] on div at bounding box center [1187, 258] width 86 height 64
click at [1188, 245] on div at bounding box center [1188, 257] width 6 height 46
click at [1185, 257] on span at bounding box center [1188, 251] width 12 height 12
click at [1183, 243] on span at bounding box center [1188, 237] width 12 height 12
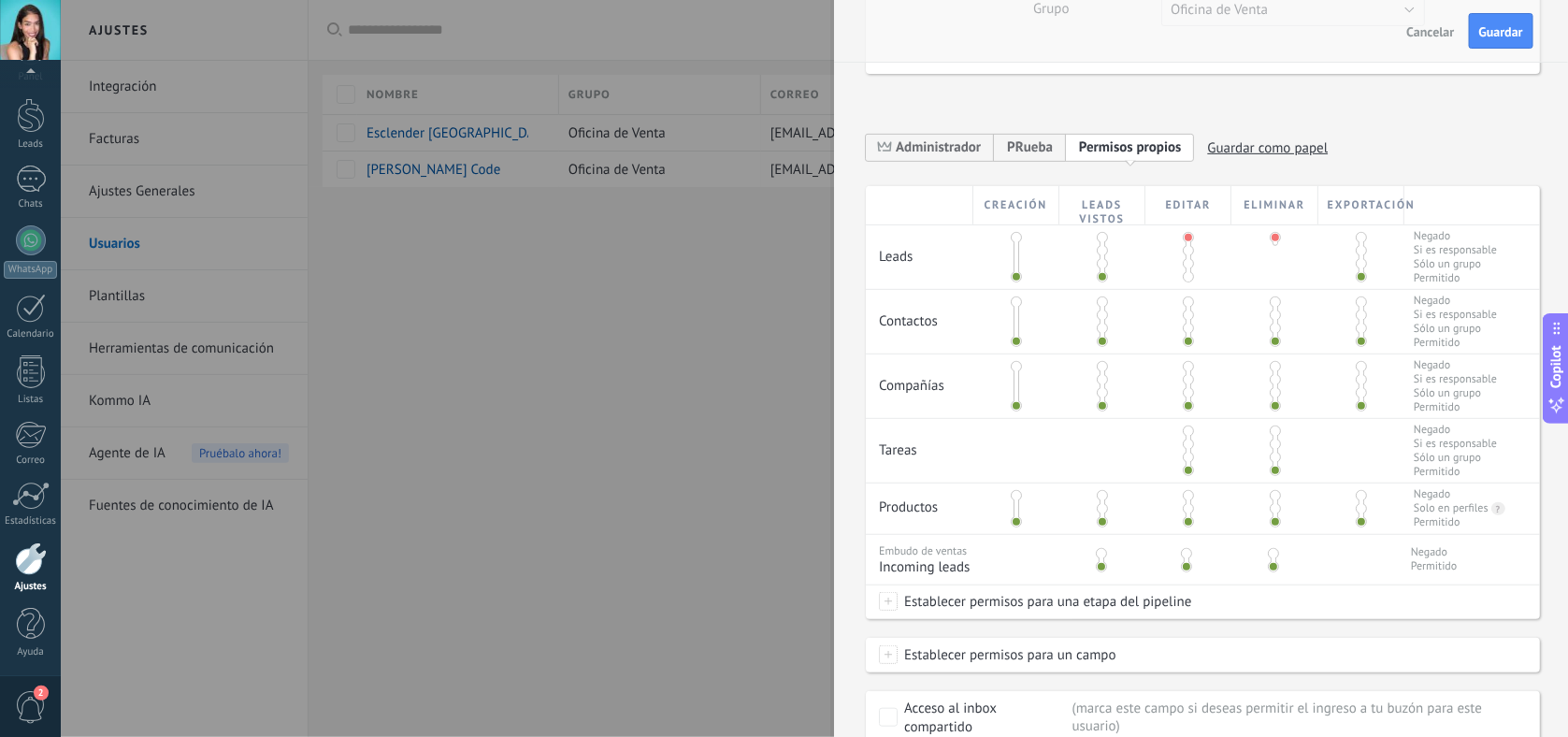
click at [1186, 274] on span at bounding box center [1188, 277] width 12 height 12
click at [1254, 274] on span at bounding box center [1275, 277] width 12 height 12
click at [644, 371] on div at bounding box center [784, 368] width 1568 height 737
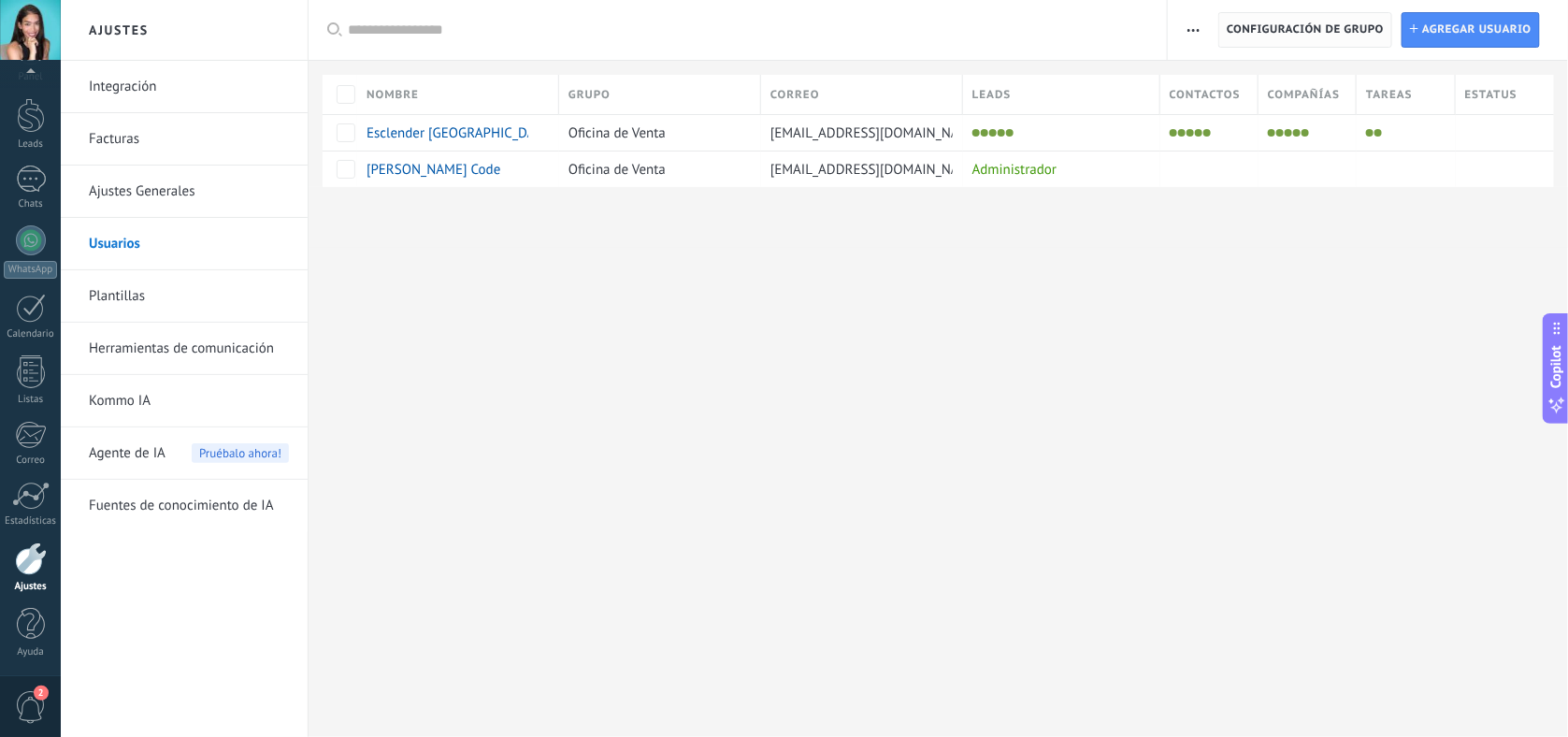
click at [1254, 26] on span "Configuración de grupo" at bounding box center [1305, 30] width 157 height 34
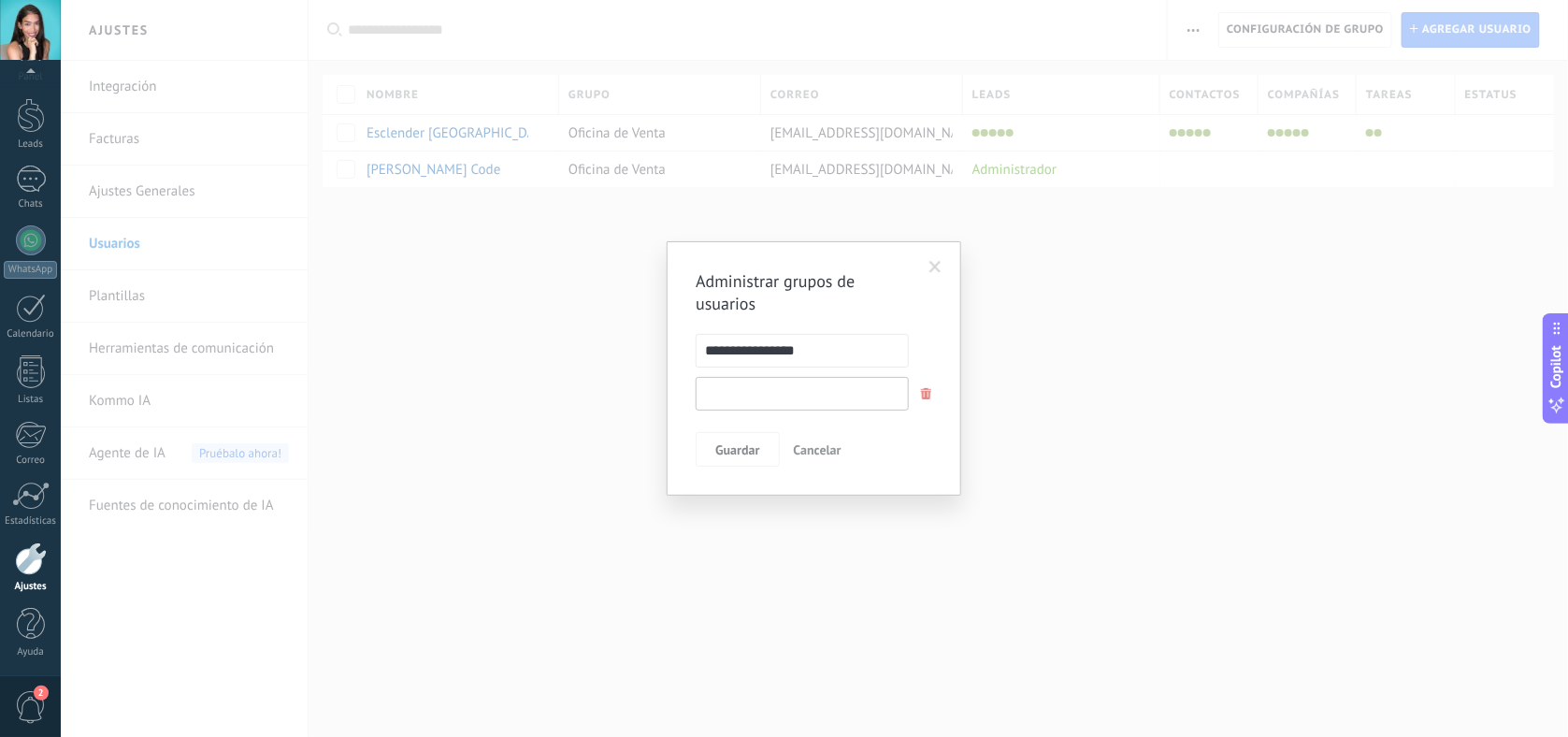
click at [852, 406] on input "text" at bounding box center [801, 394] width 213 height 34
